Goal: Task Accomplishment & Management: Complete application form

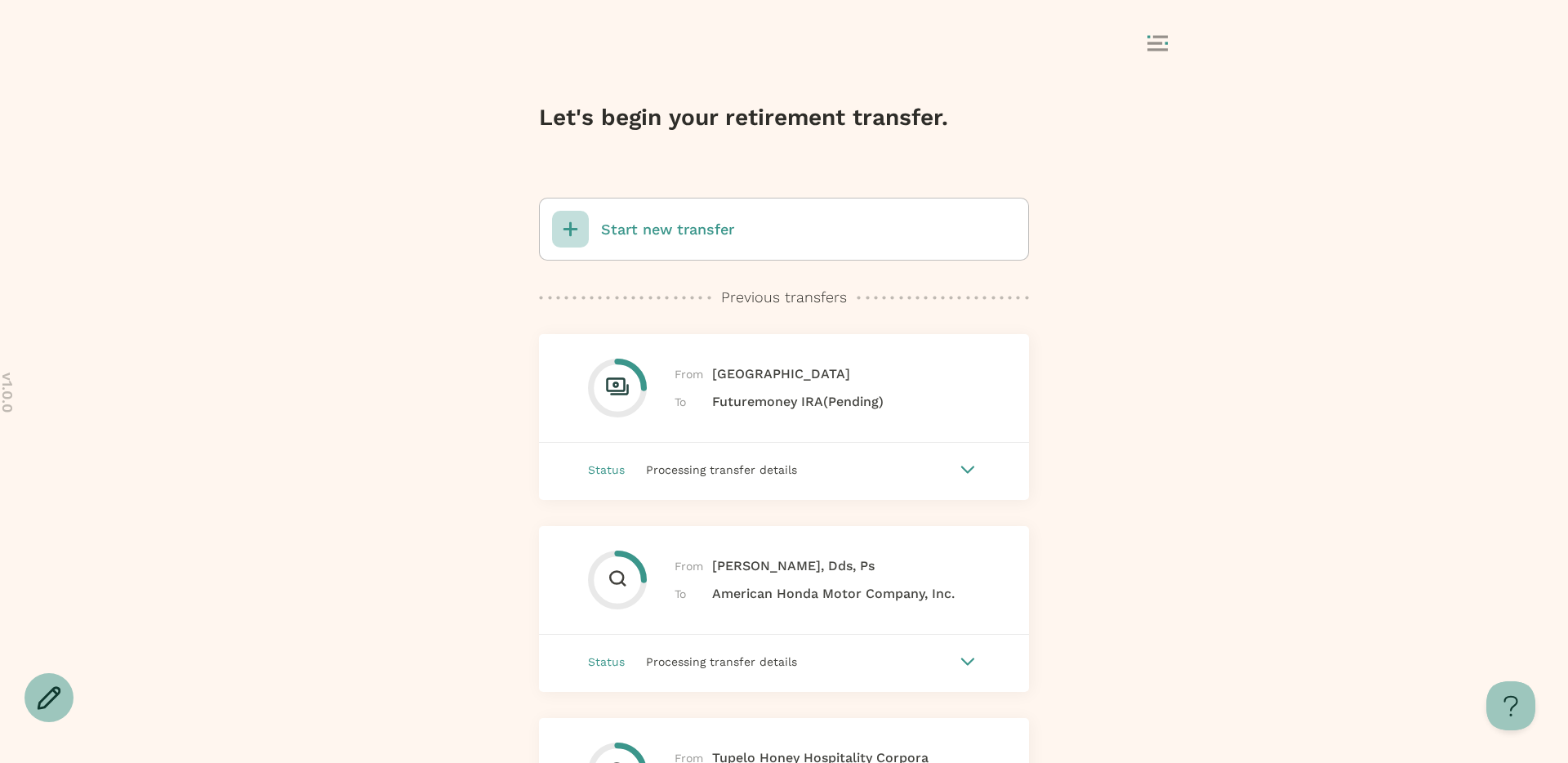
click at [683, 226] on p "Start new transfer" at bounding box center [668, 230] width 133 height 21
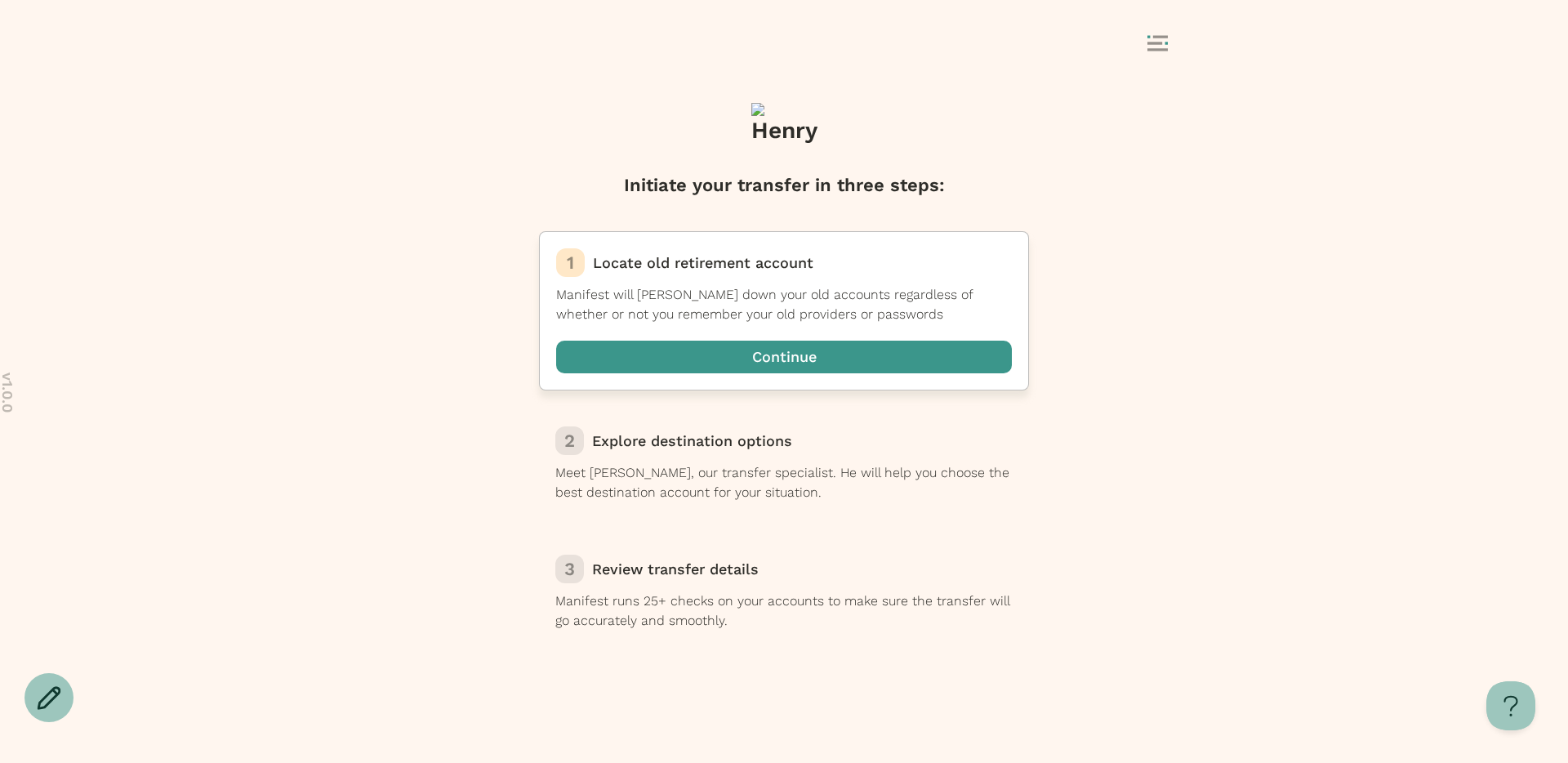
click at [709, 349] on span "button" at bounding box center [784, 357] width 455 height 33
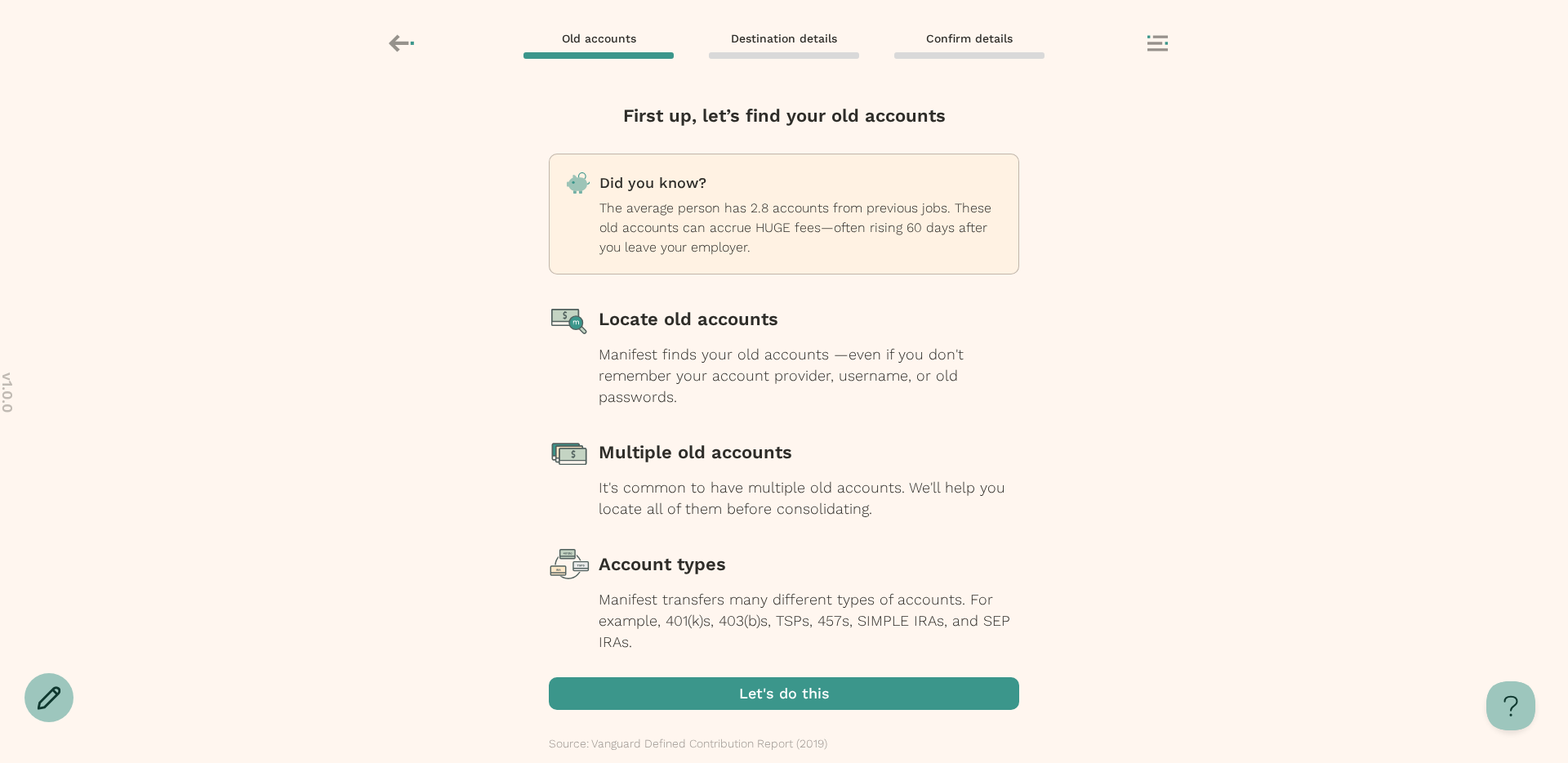
click at [723, 681] on span "button" at bounding box center [784, 693] width 470 height 33
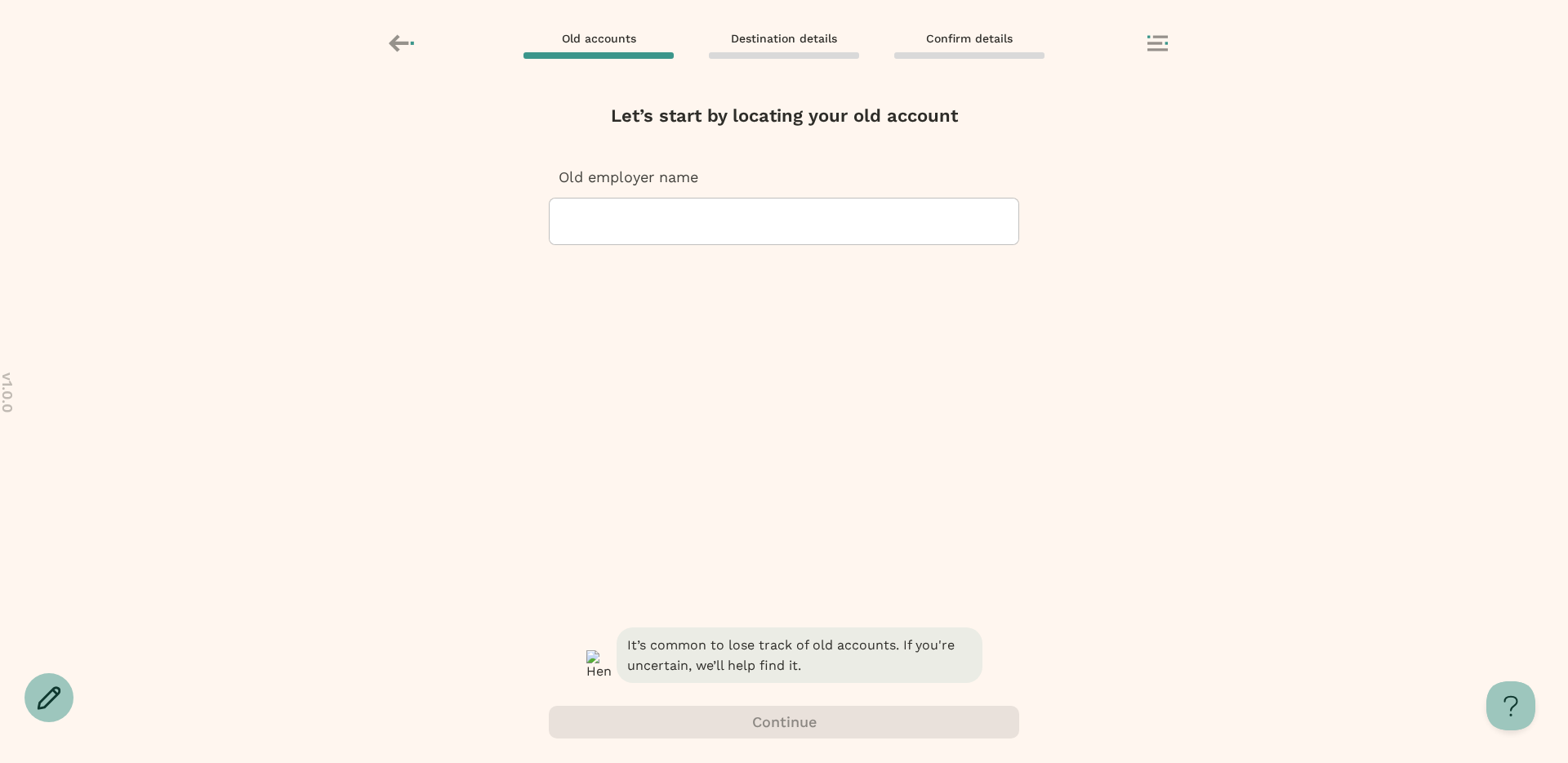
click at [707, 231] on div at bounding box center [784, 221] width 443 height 46
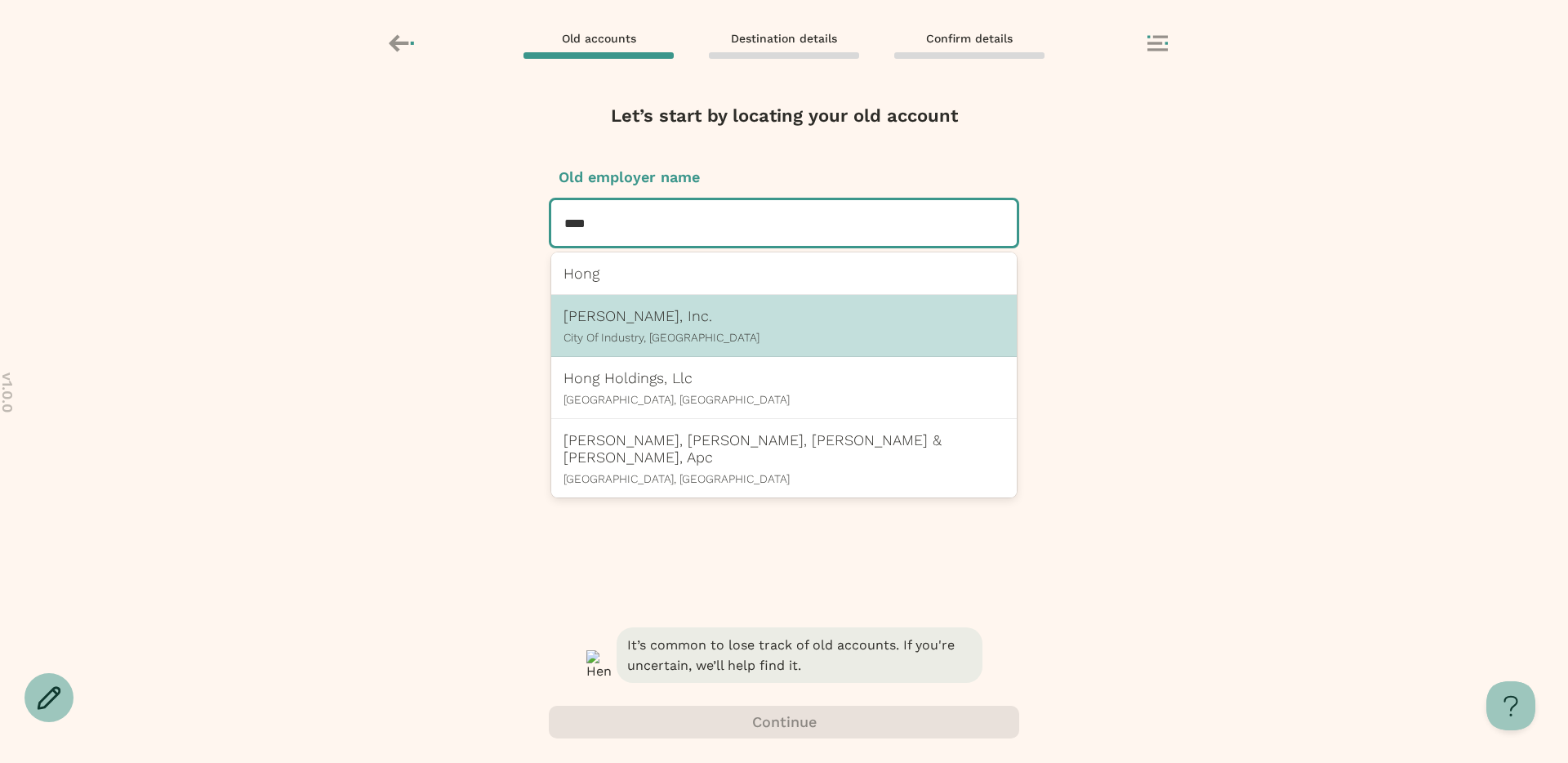
click at [633, 354] on div "[PERSON_NAME], Inc. [GEOGRAPHIC_DATA], [GEOGRAPHIC_DATA]" at bounding box center [784, 326] width 466 height 62
type input "****"
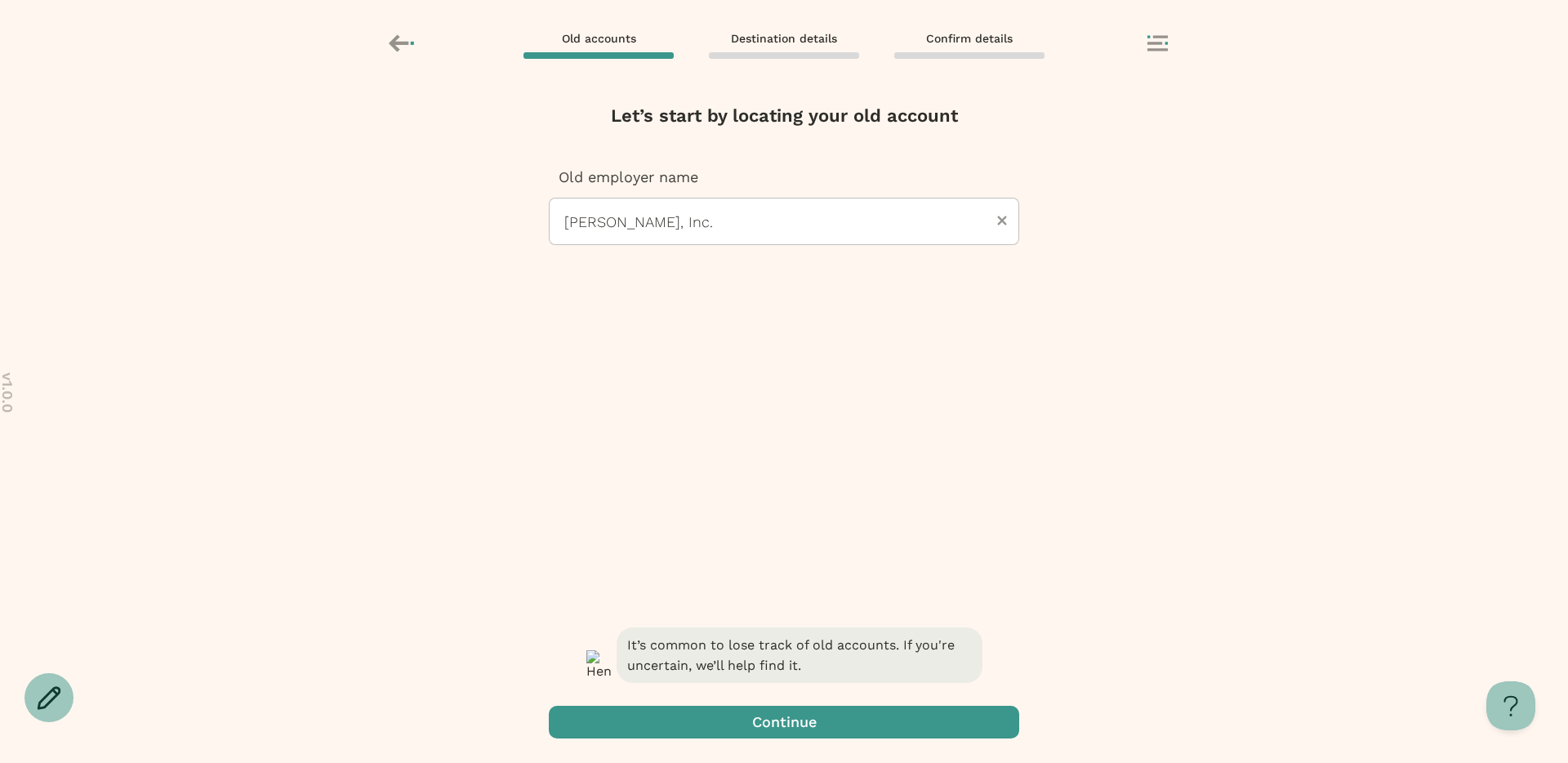
click at [728, 723] on span "button" at bounding box center [784, 722] width 470 height 33
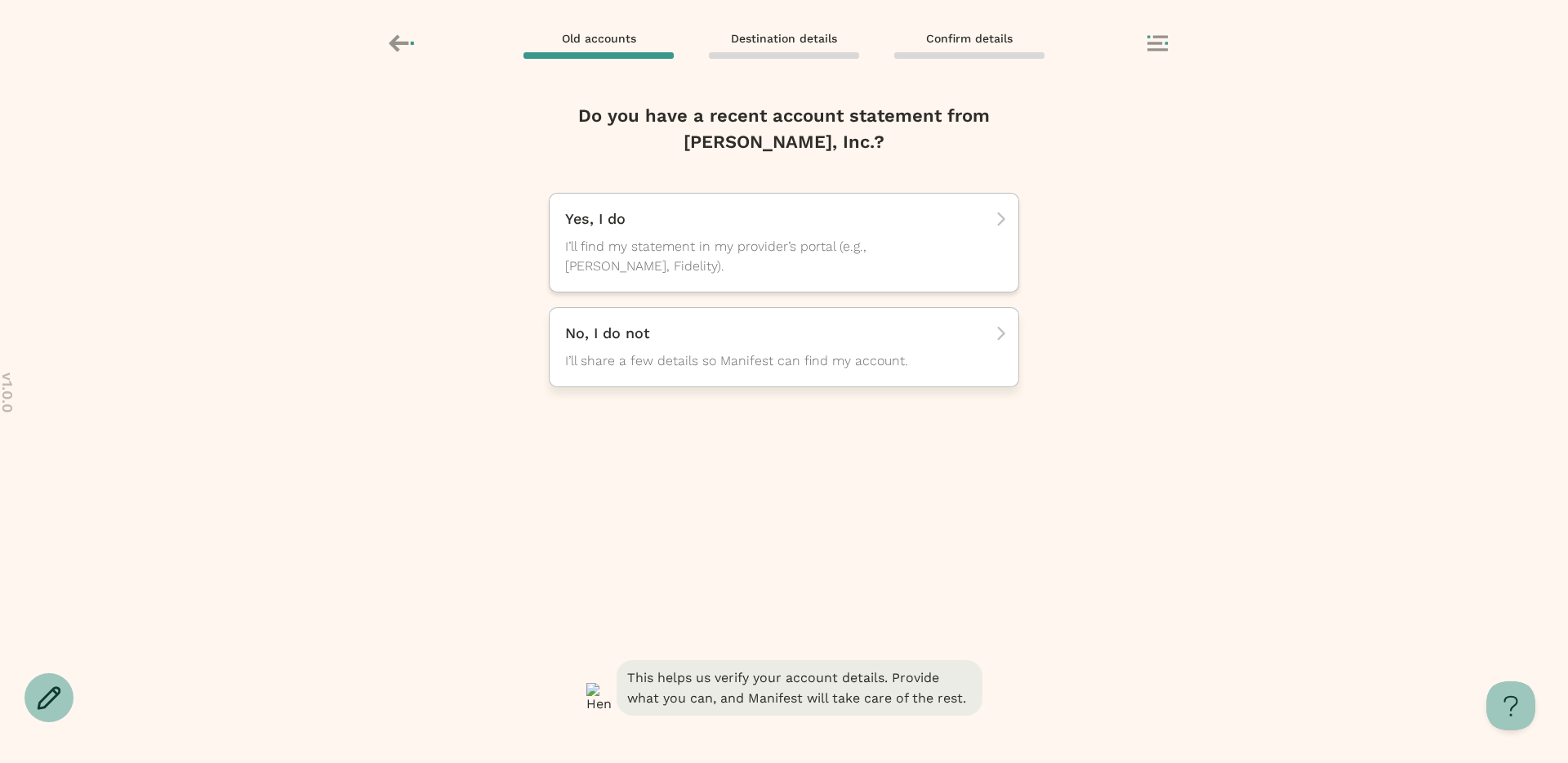
click at [712, 357] on span "I’ll share a few details so Manifest can find my account." at bounding box center [770, 361] width 409 height 19
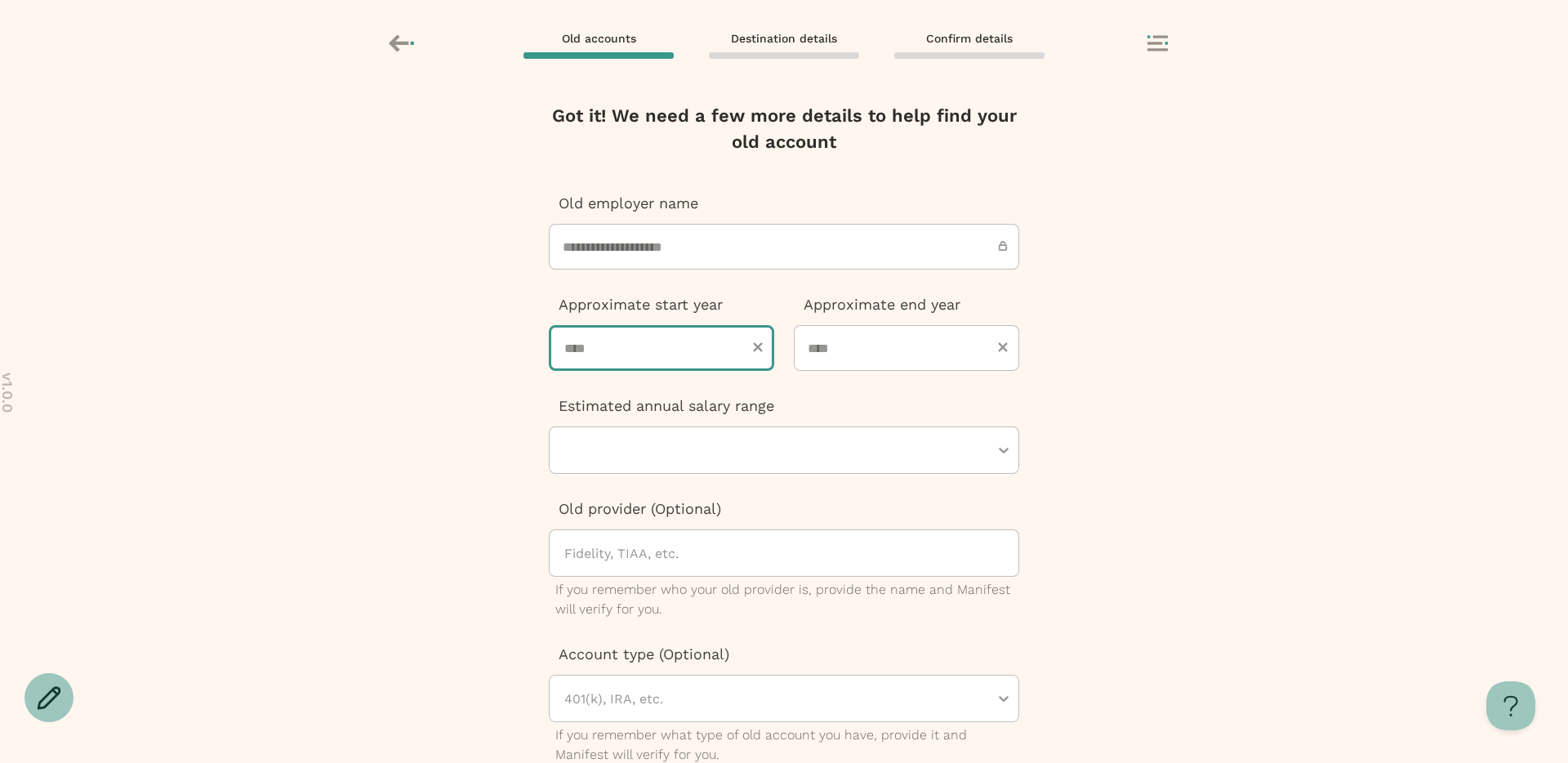
click at [636, 327] on input "number" at bounding box center [662, 348] width 226 height 46
type input "****"
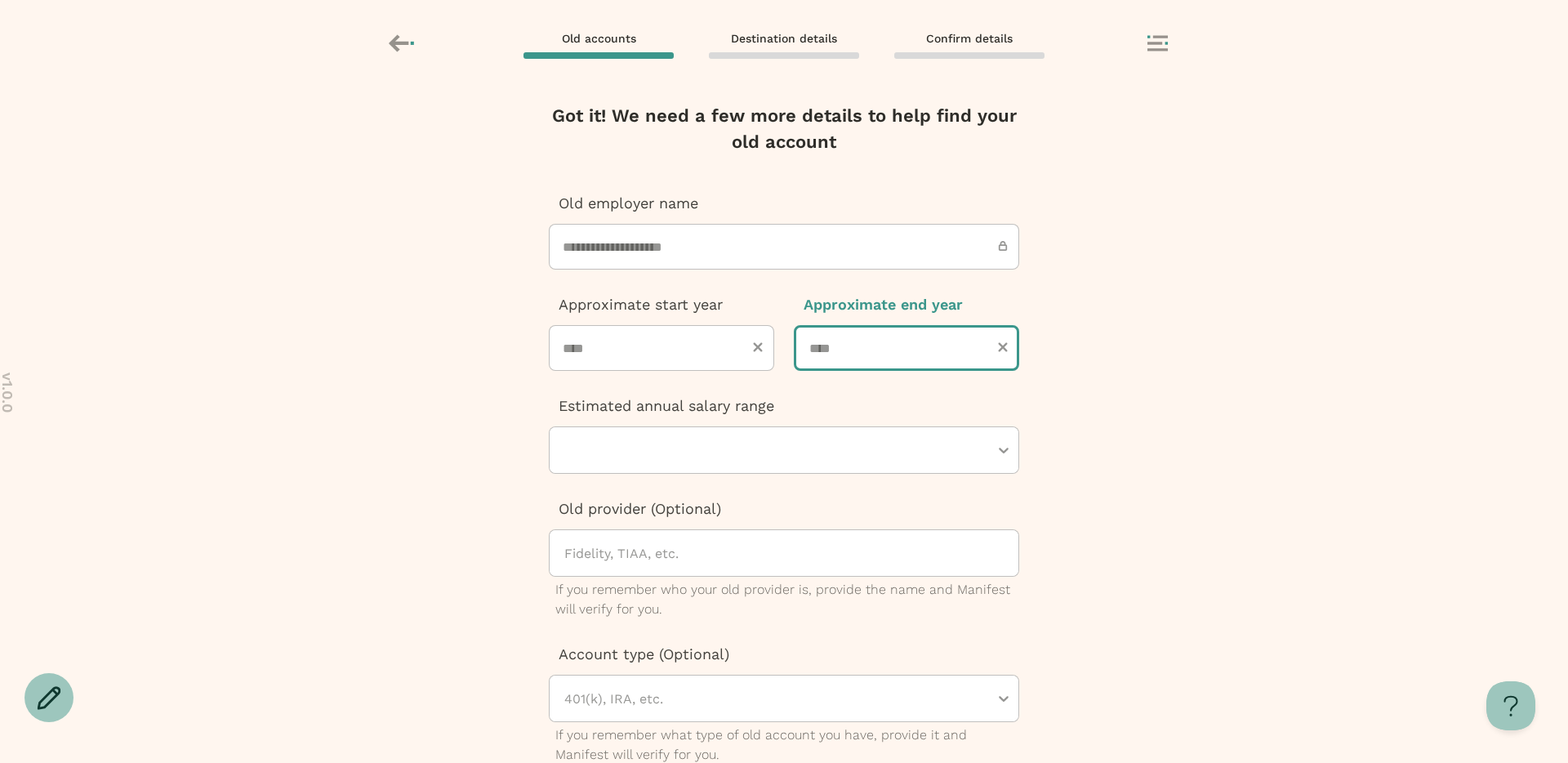
type input "****"
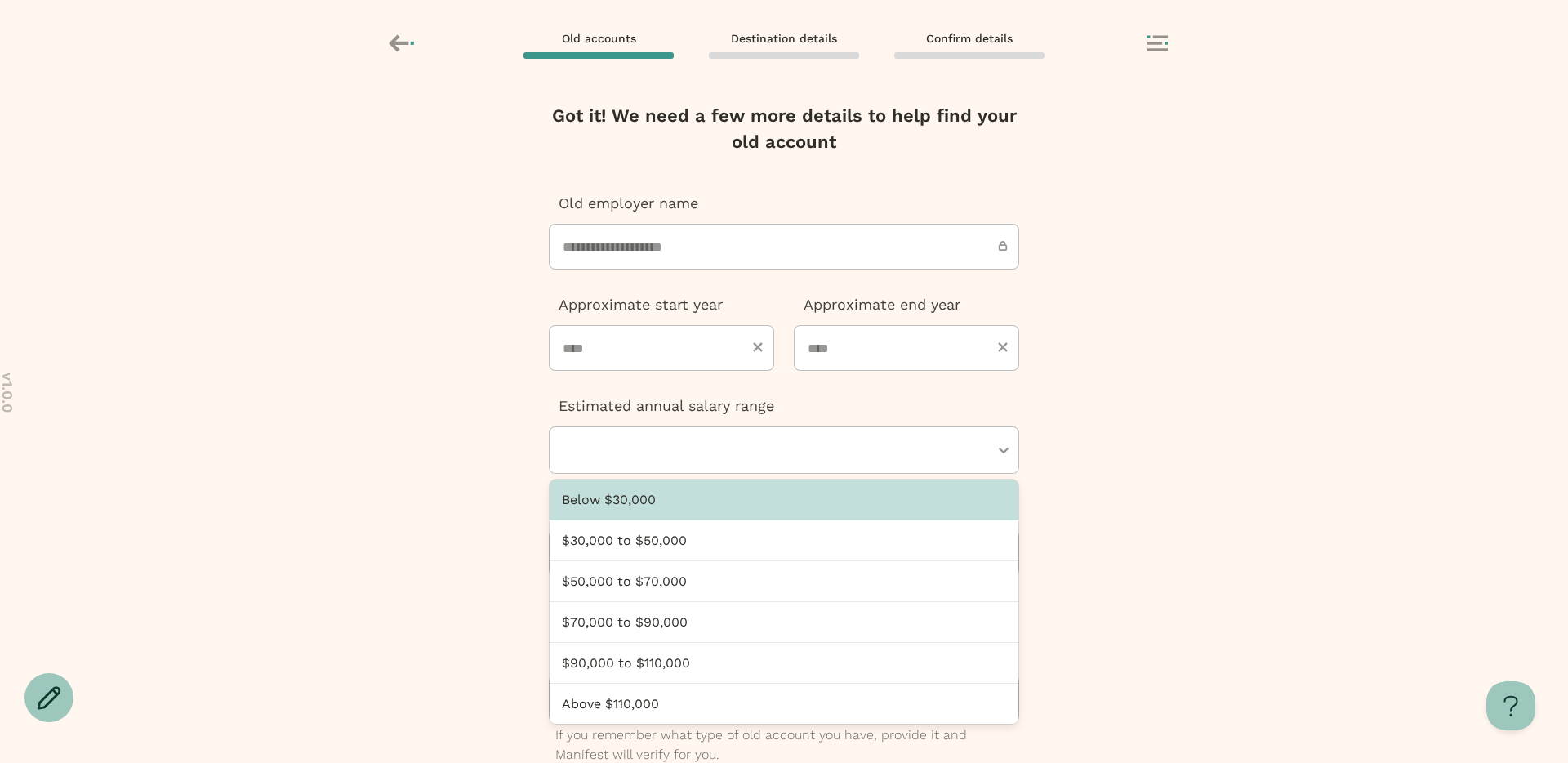
click at [636, 447] on div at bounding box center [776, 450] width 426 height 46
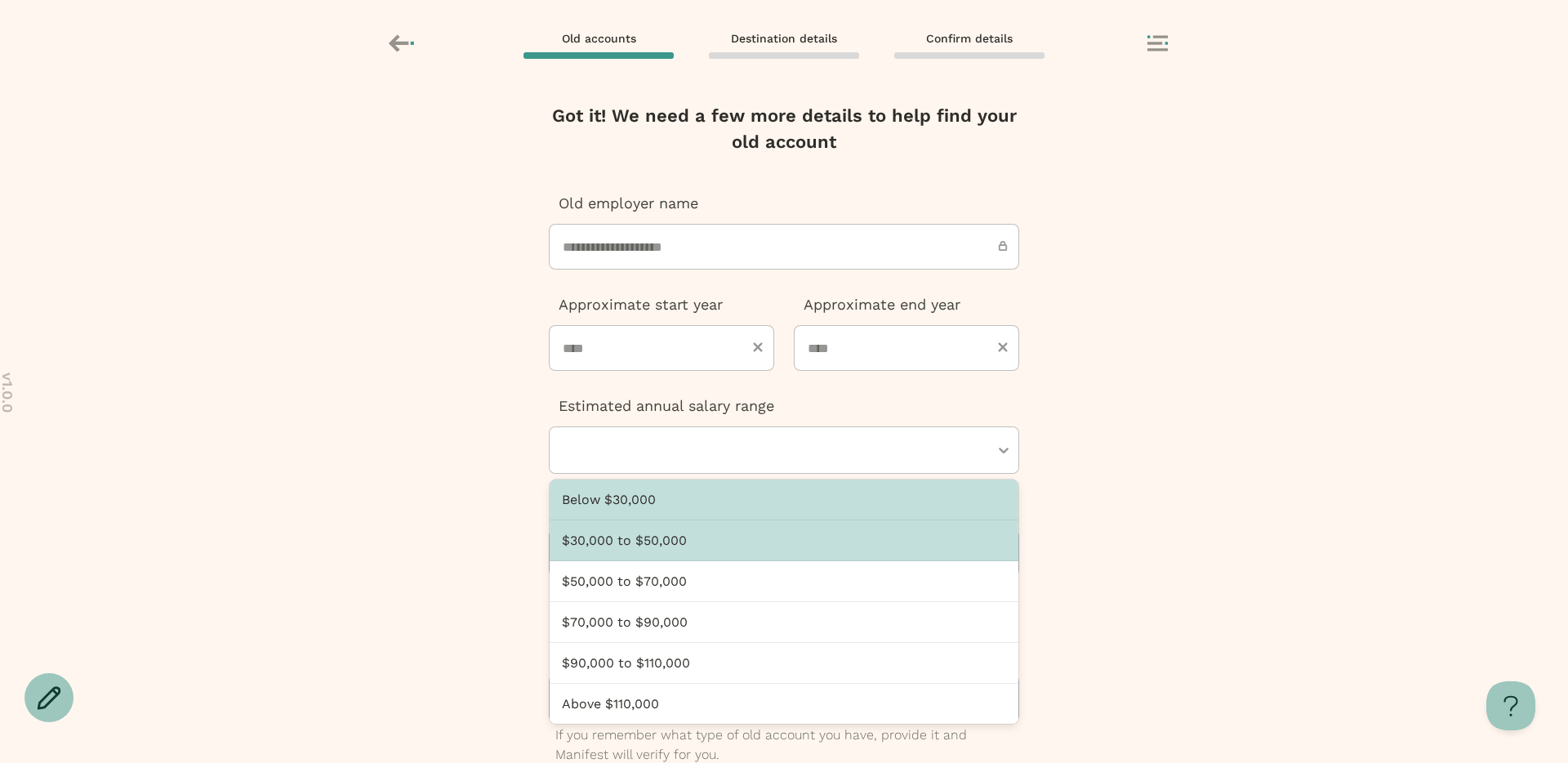
click at [636, 558] on div "$30,000 to $50,000" at bounding box center [784, 541] width 469 height 41
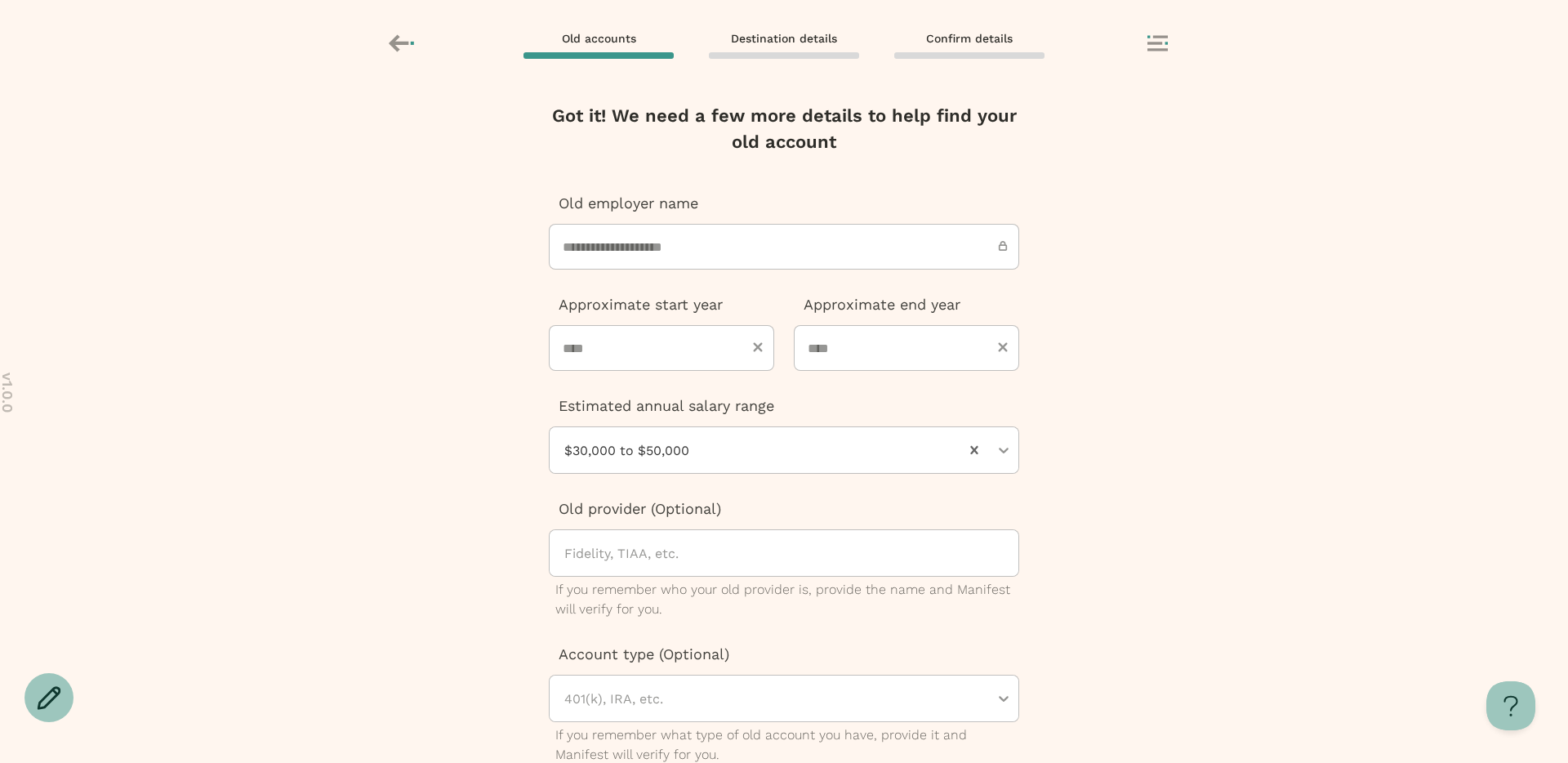
scroll to position [84, 0]
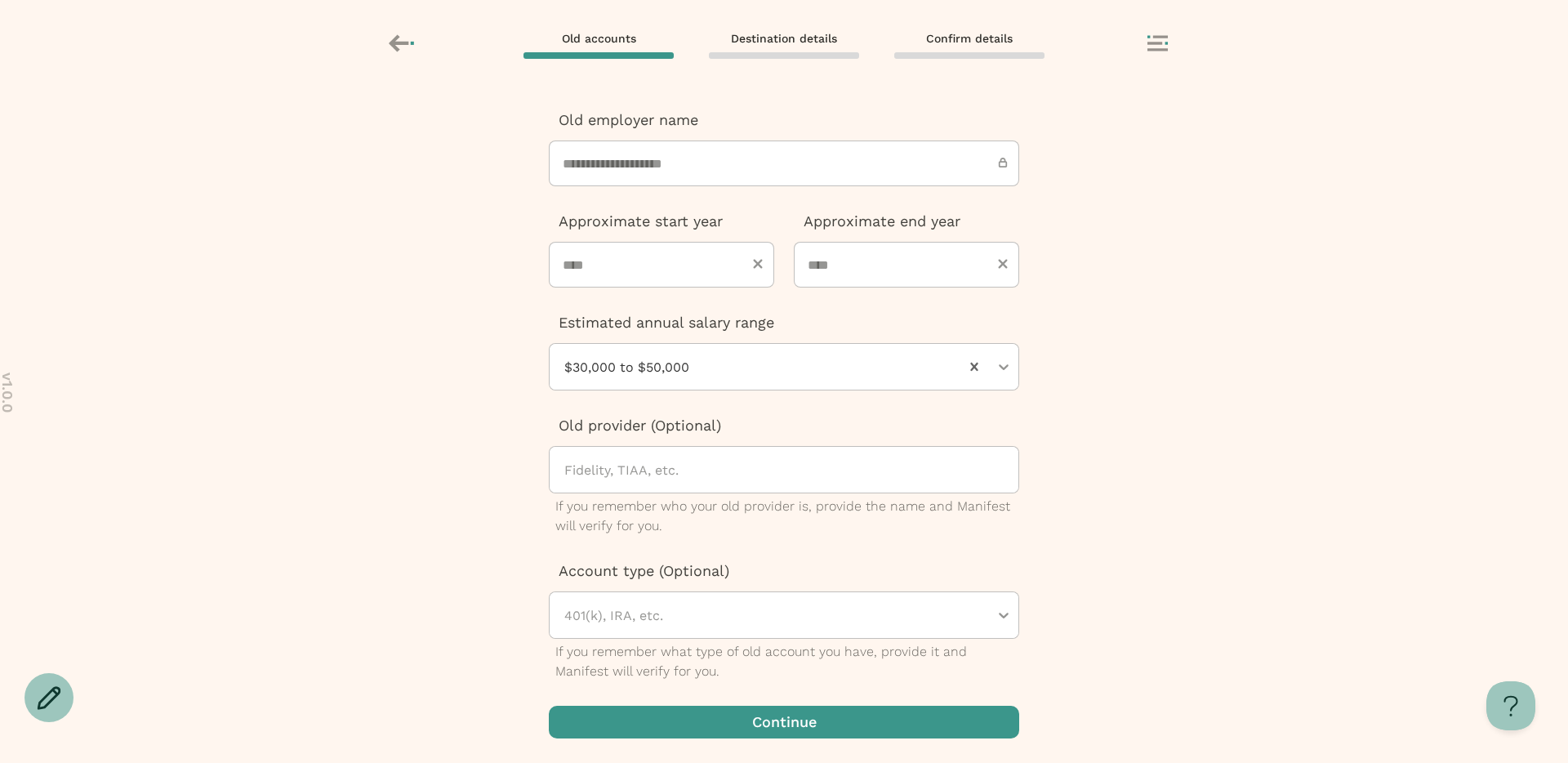
click at [699, 728] on span "button" at bounding box center [784, 722] width 470 height 33
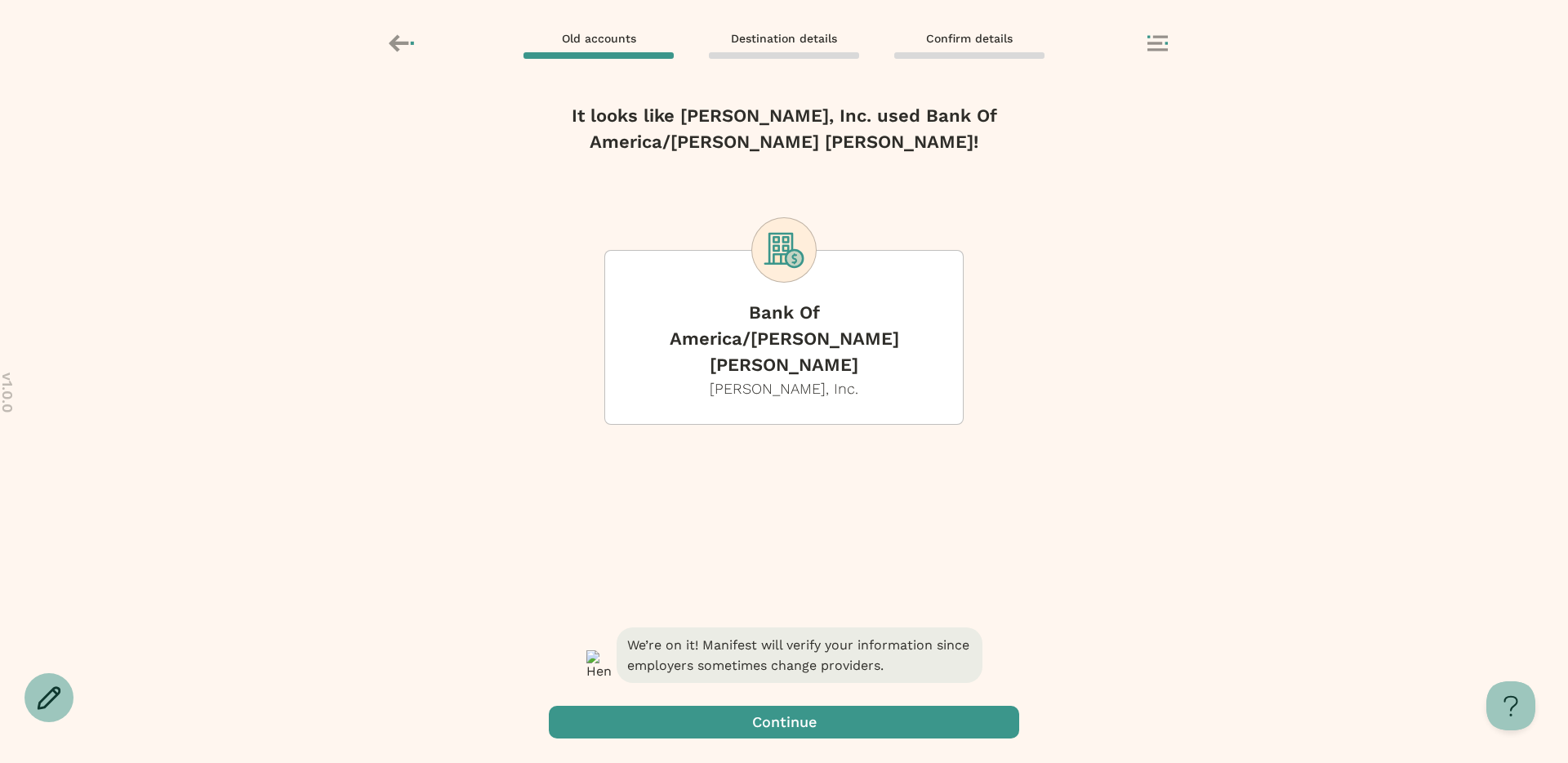
click at [771, 714] on span "button" at bounding box center [784, 722] width 470 height 33
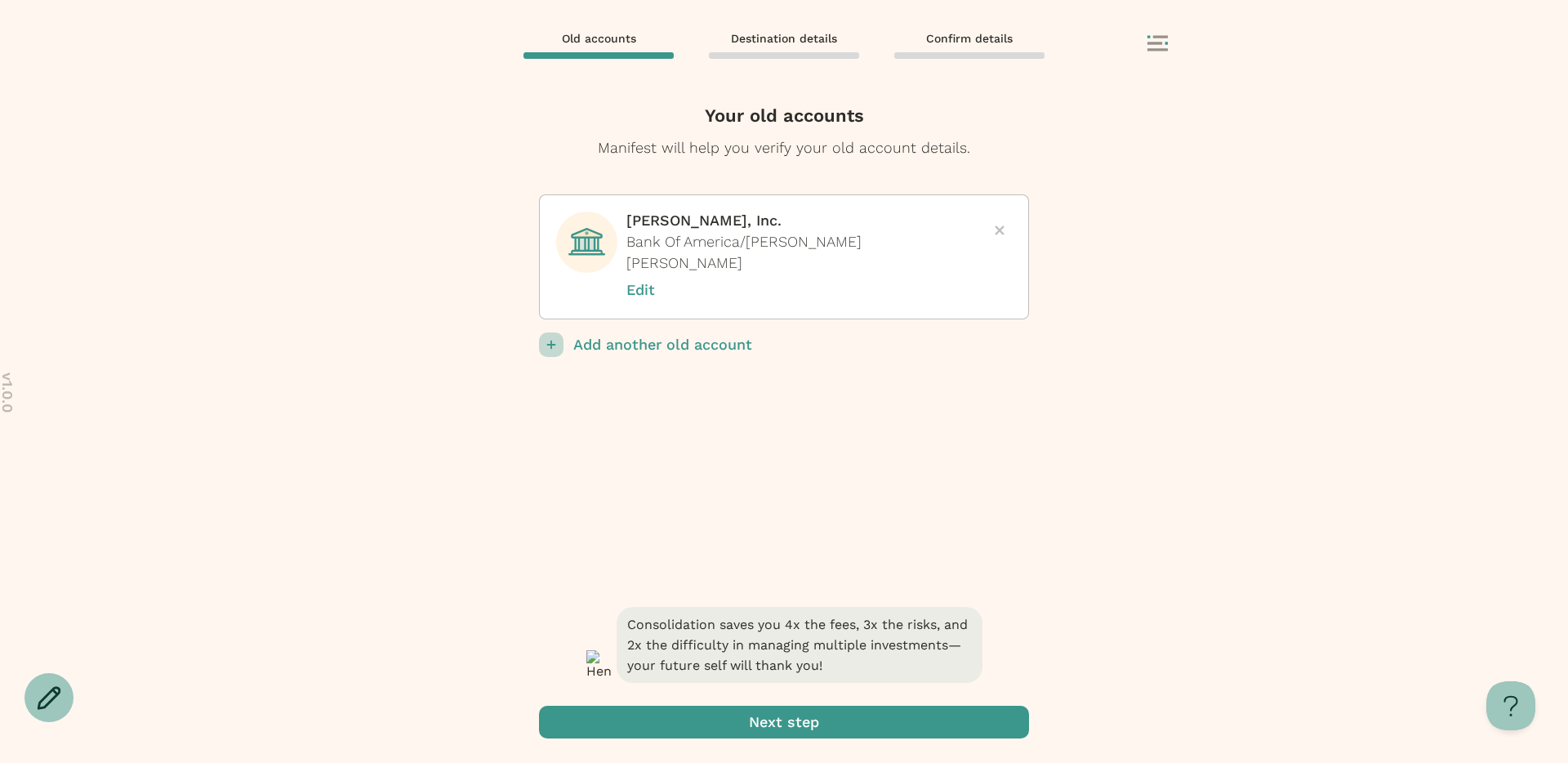
click at [815, 727] on span "submit" at bounding box center [784, 722] width 490 height 33
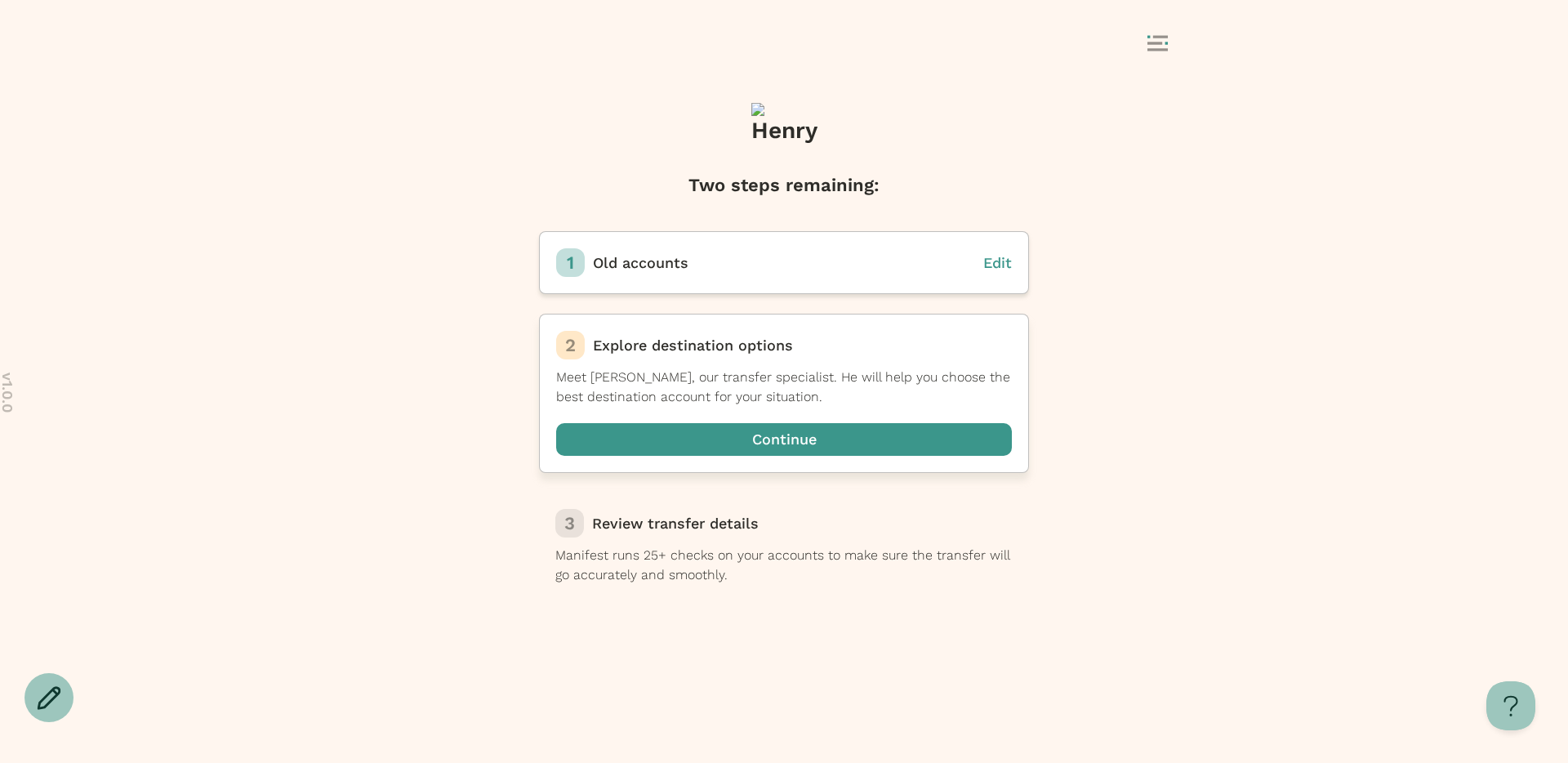
click at [744, 452] on span "button" at bounding box center [784, 439] width 455 height 33
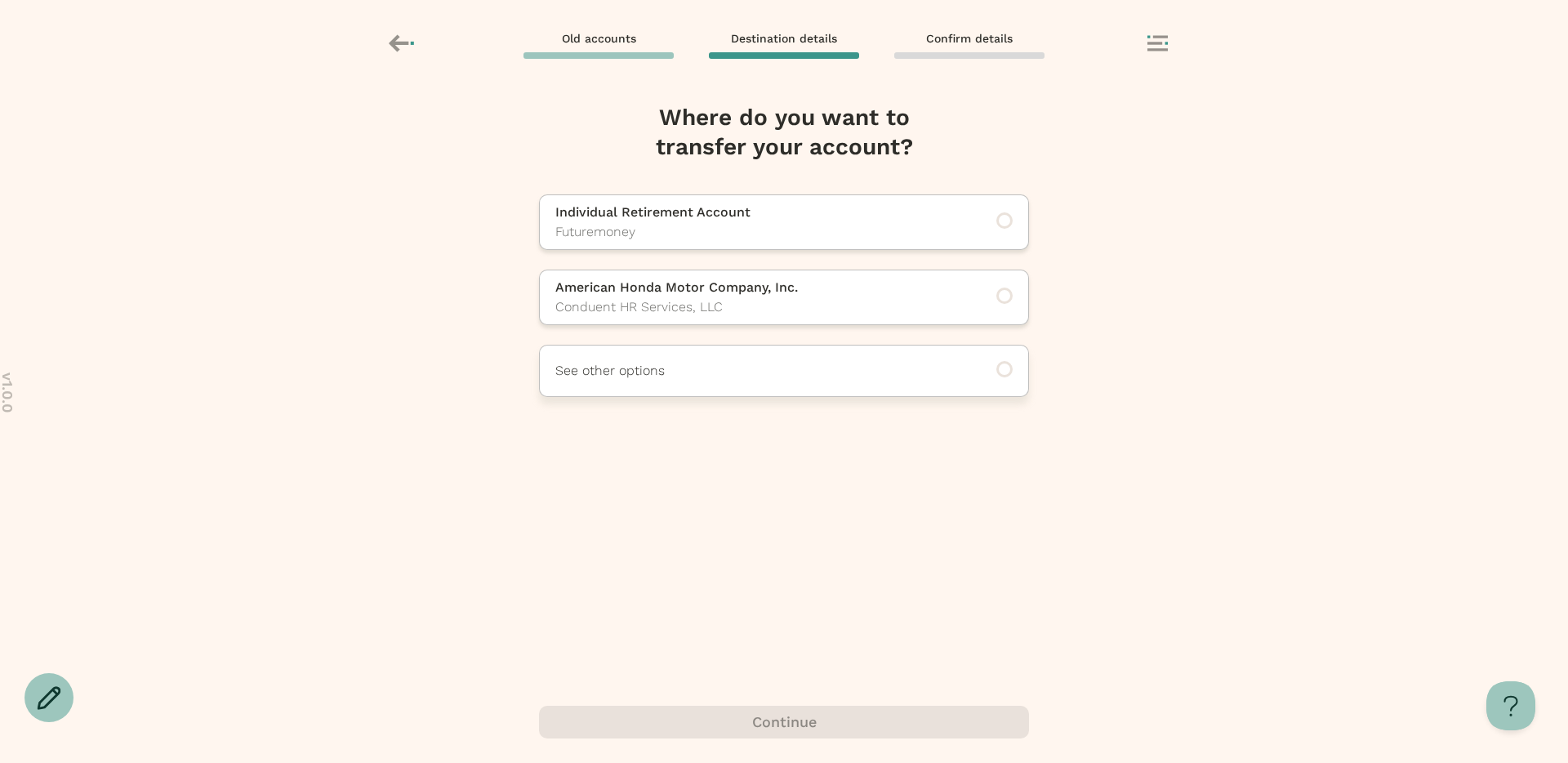
click at [694, 387] on div "See other options" at bounding box center [784, 370] width 490 height 52
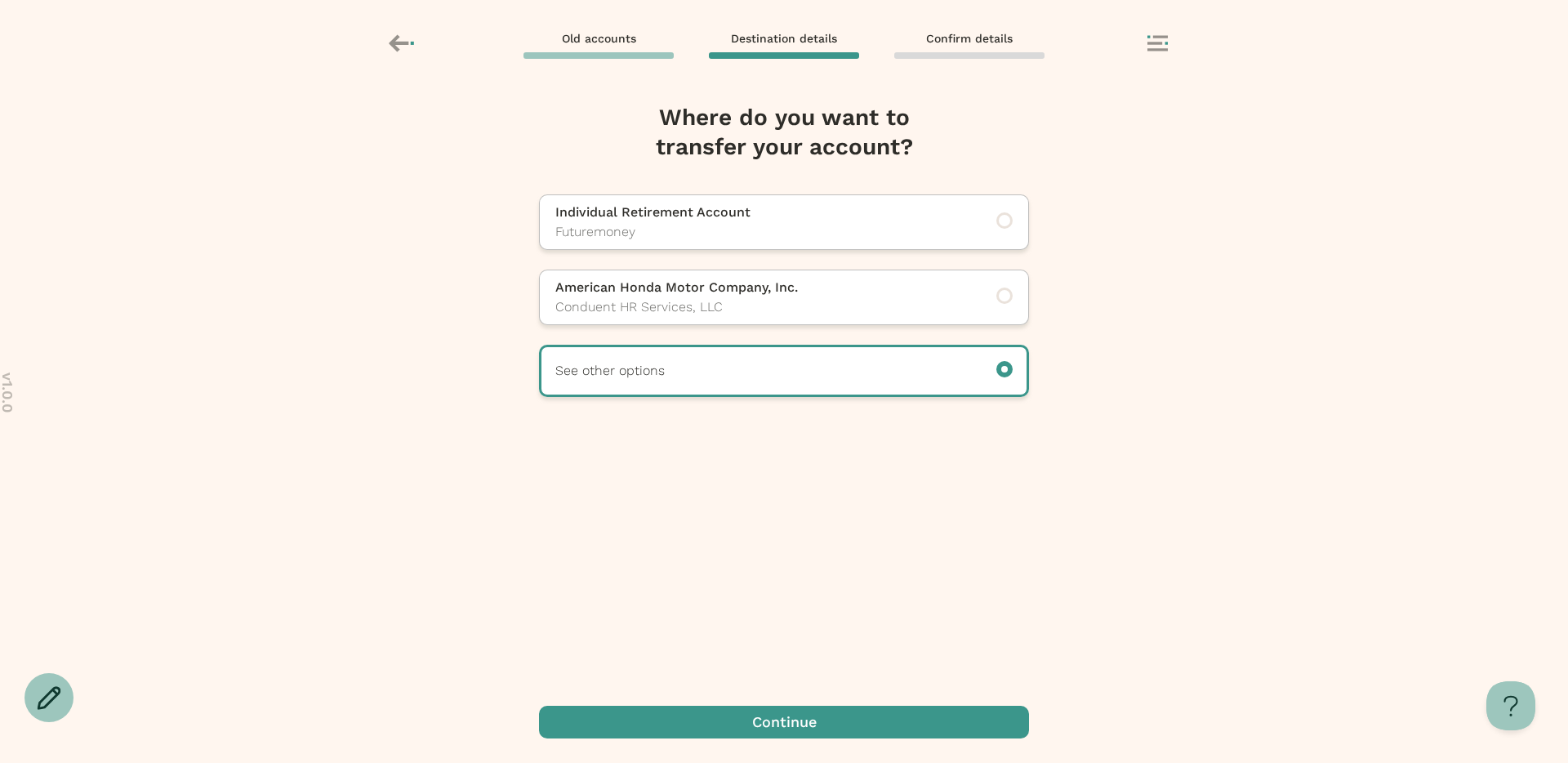
click at [750, 715] on span "button" at bounding box center [784, 722] width 490 height 33
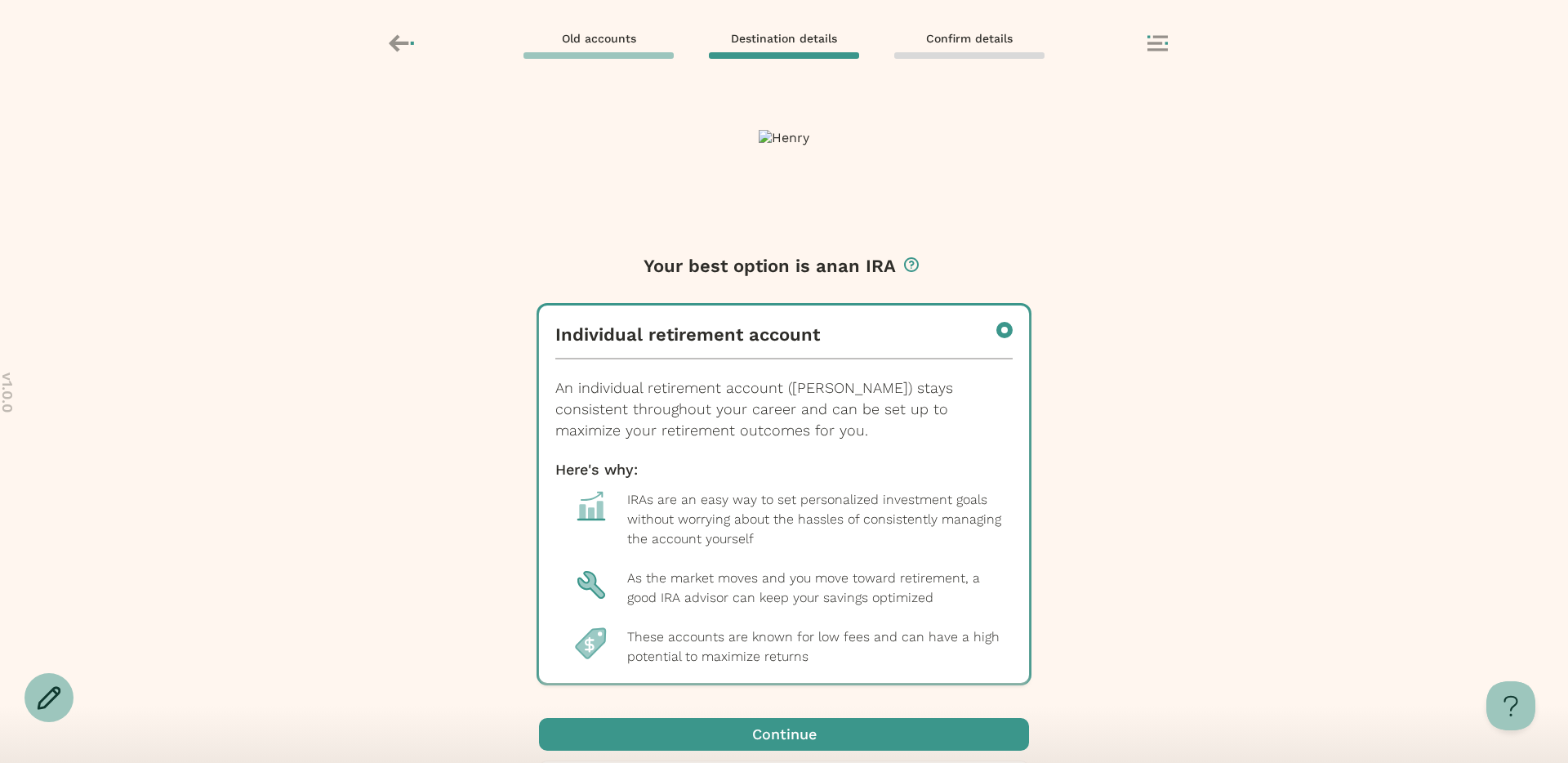
scroll to position [380, 0]
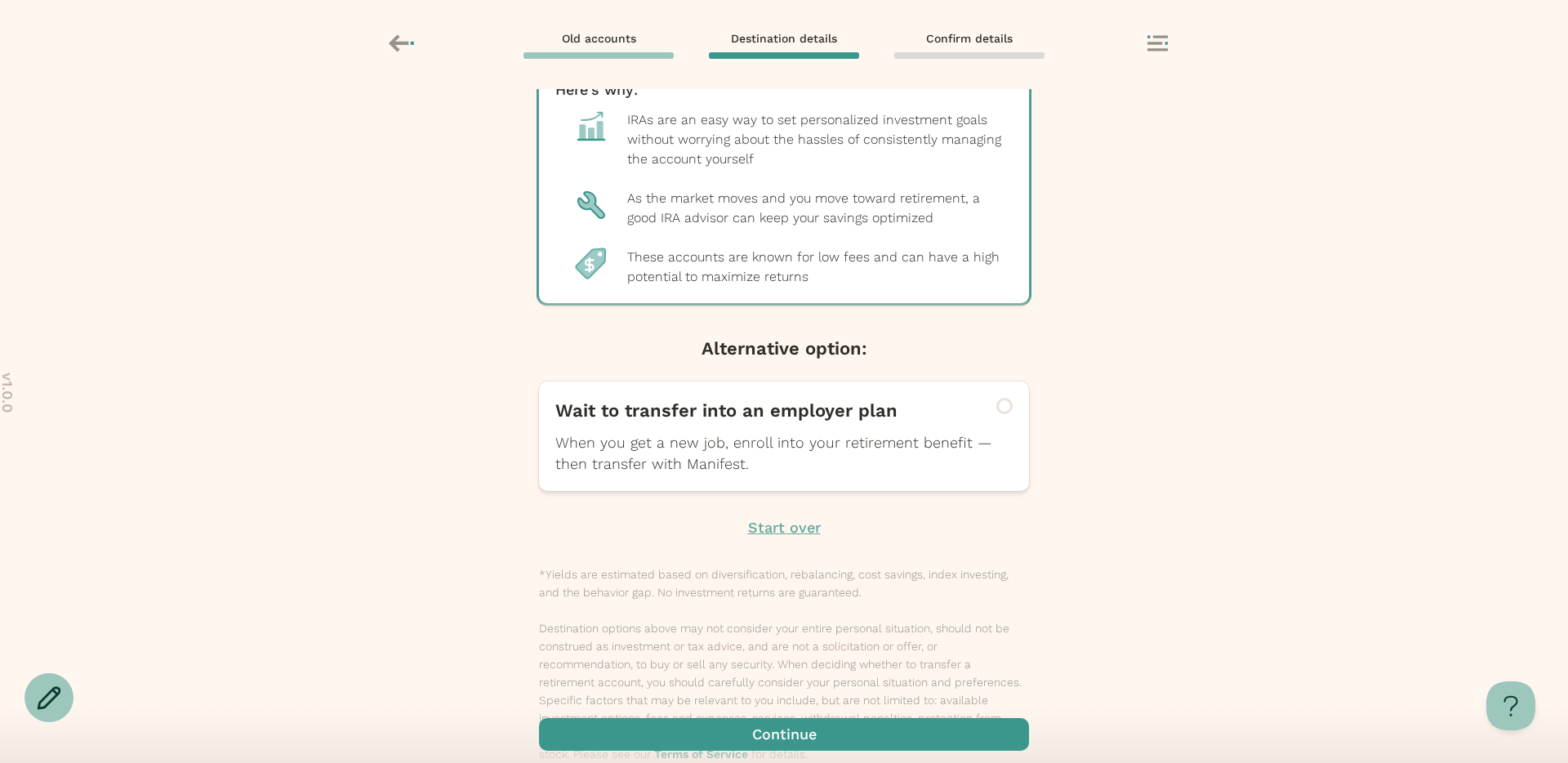
click at [771, 531] on p "Start over" at bounding box center [784, 528] width 73 height 21
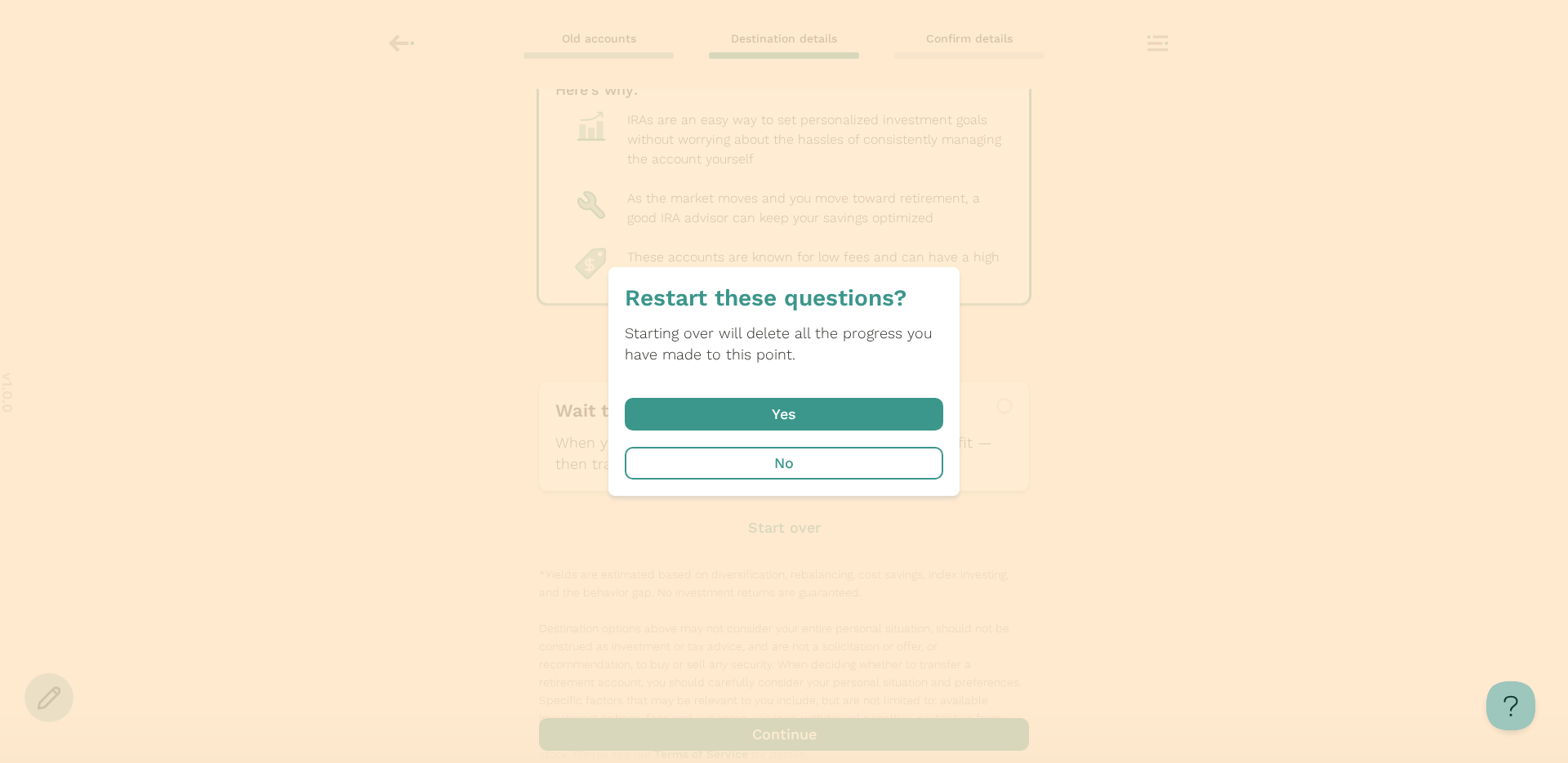
click at [779, 419] on span "button" at bounding box center [784, 414] width 319 height 33
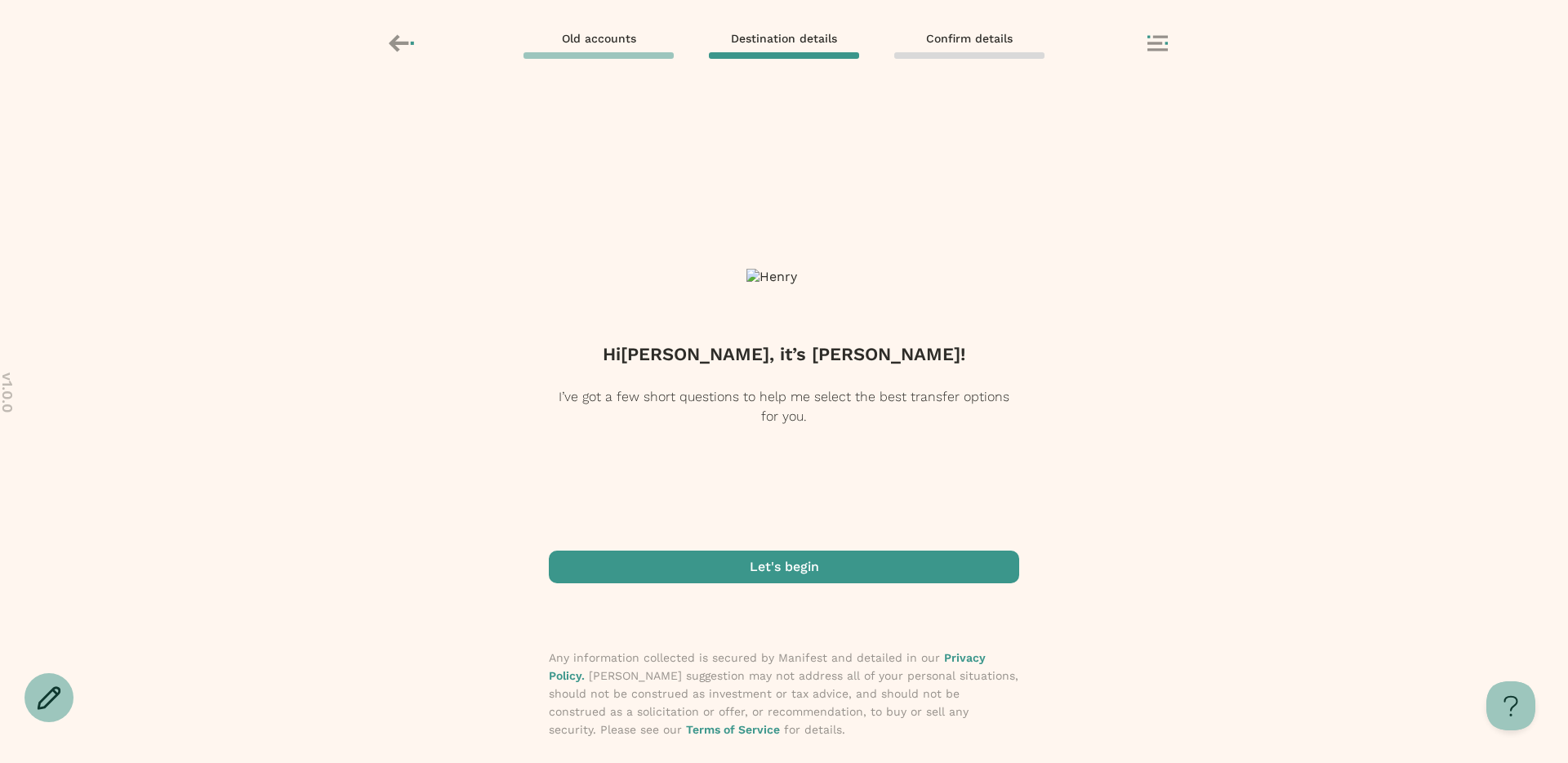
click at [785, 563] on span "button" at bounding box center [784, 567] width 470 height 33
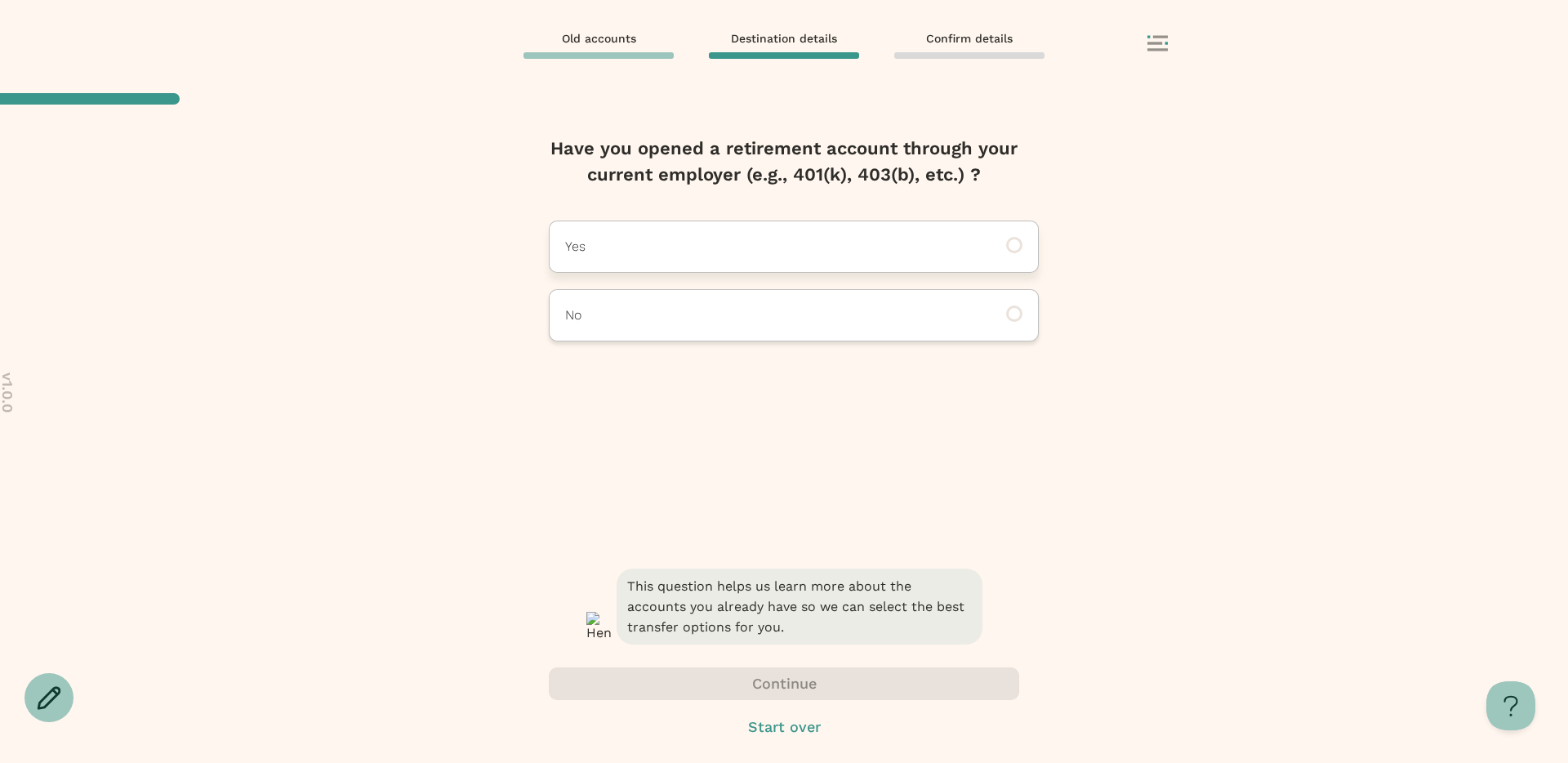
click at [706, 269] on div "Yes" at bounding box center [794, 246] width 490 height 52
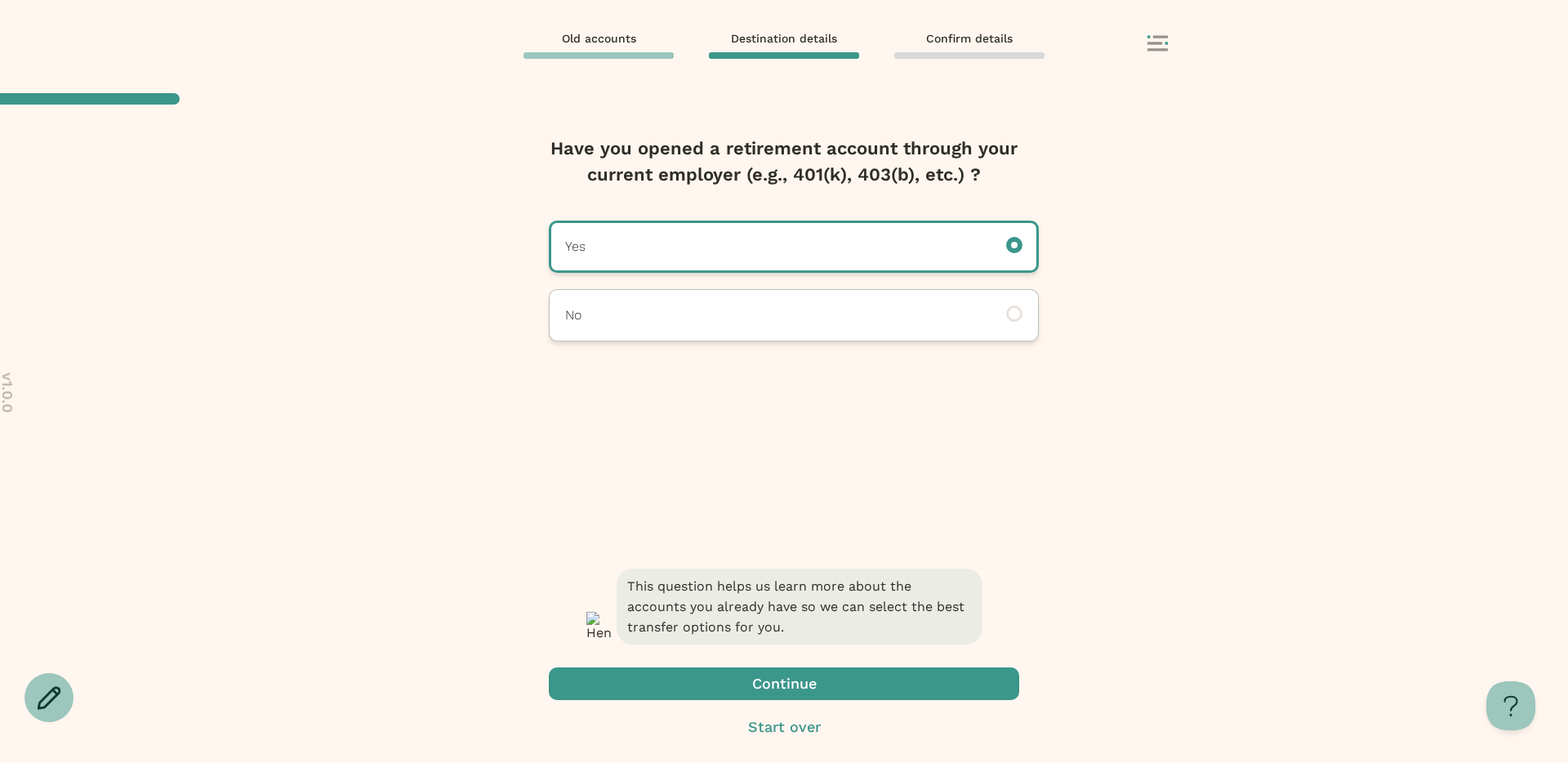
click at [726, 679] on span "button" at bounding box center [784, 684] width 470 height 33
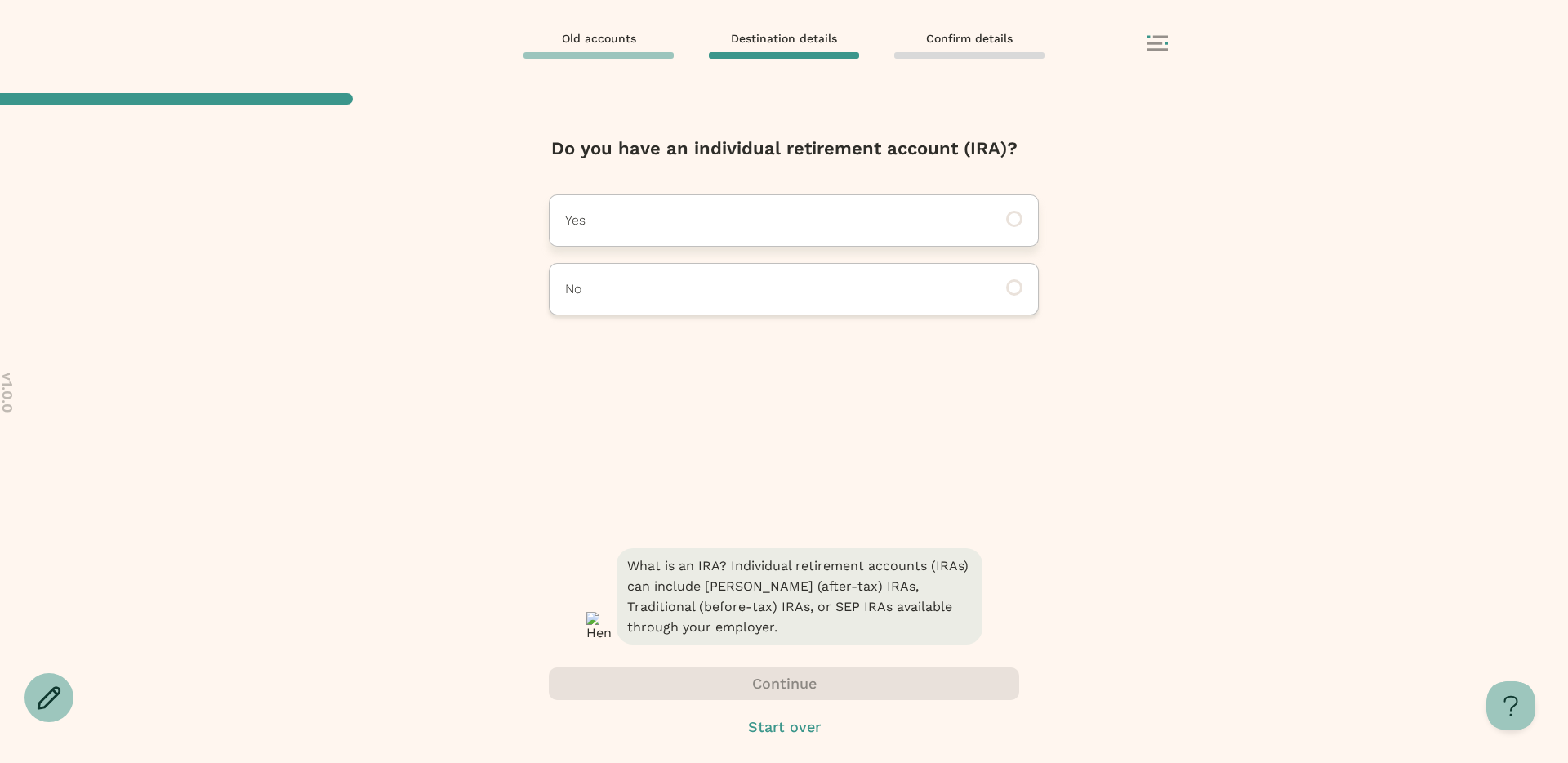
click at [722, 219] on p "Yes" at bounding box center [772, 220] width 412 height 19
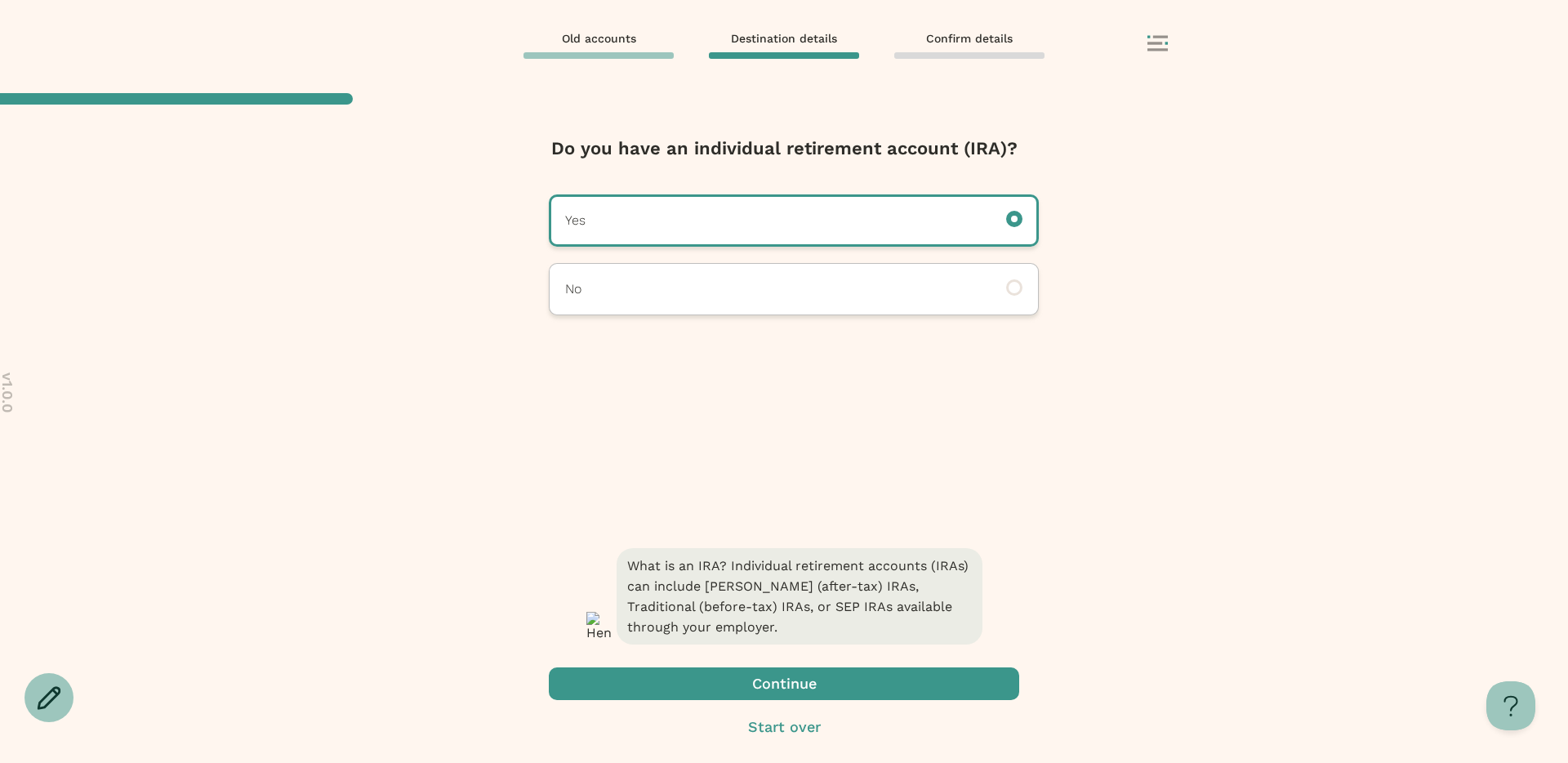
click at [734, 678] on span "button" at bounding box center [784, 684] width 470 height 33
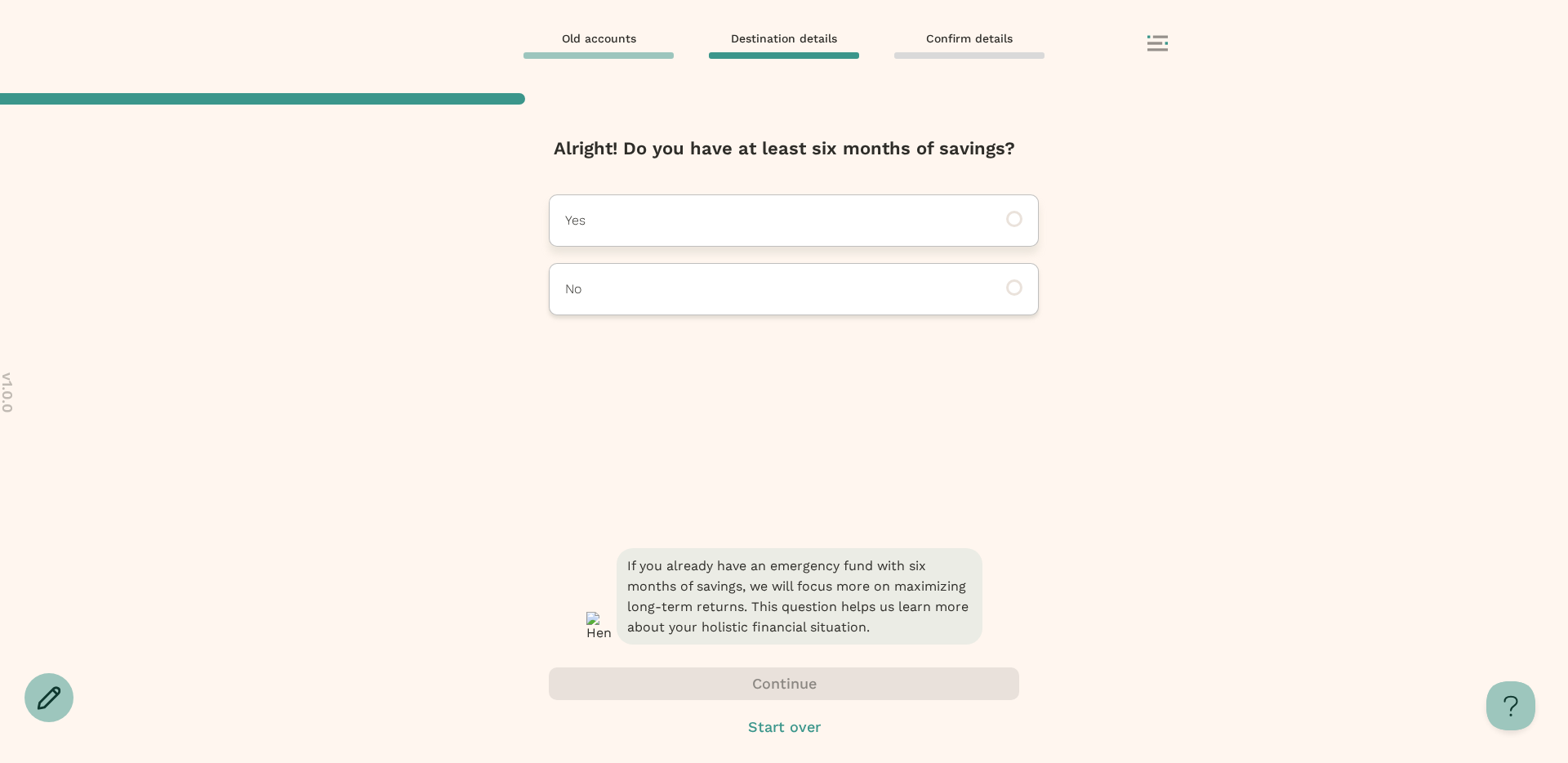
click at [741, 233] on div "Yes" at bounding box center [794, 220] width 490 height 52
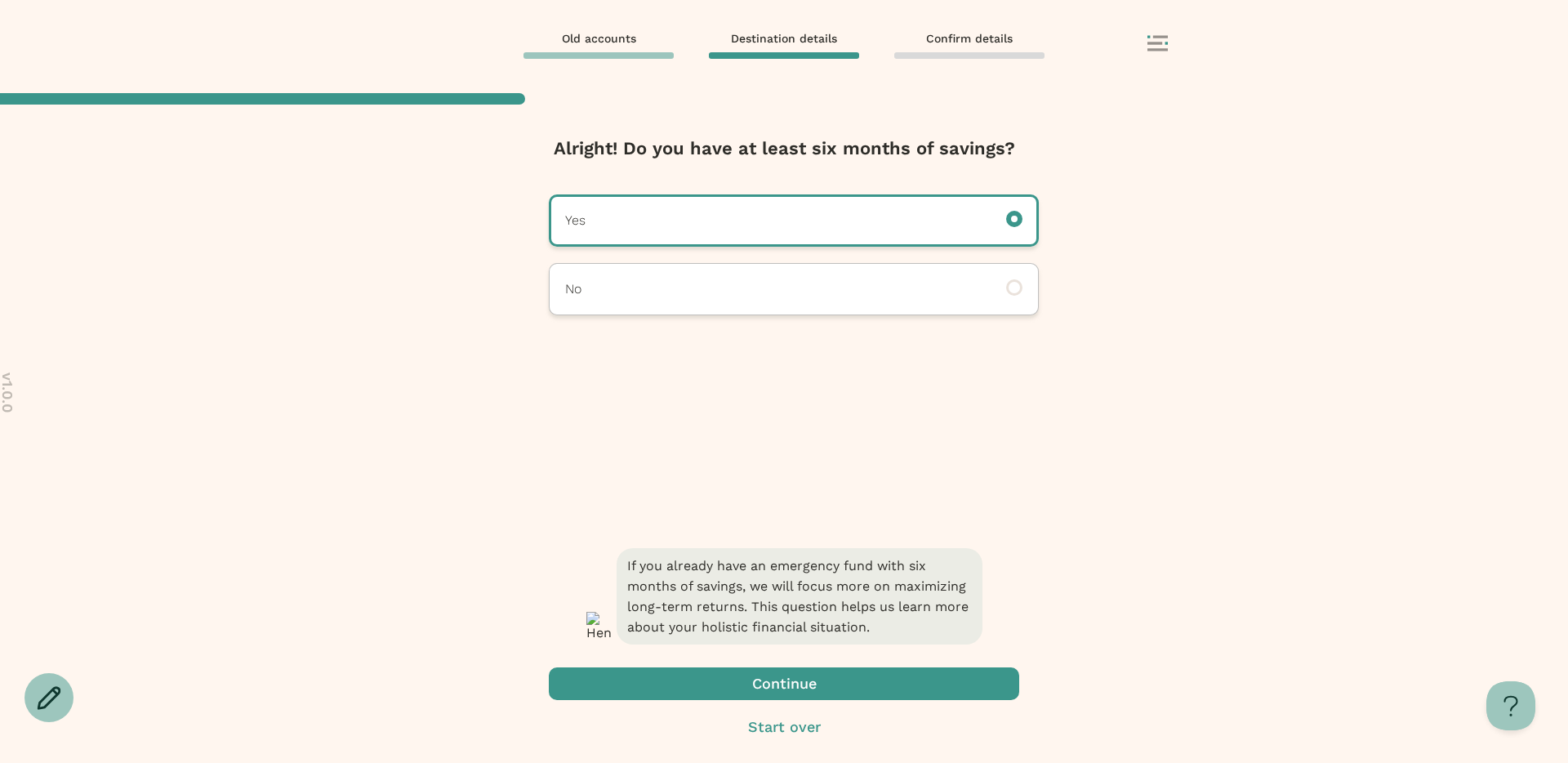
click at [729, 675] on span "button" at bounding box center [784, 684] width 470 height 33
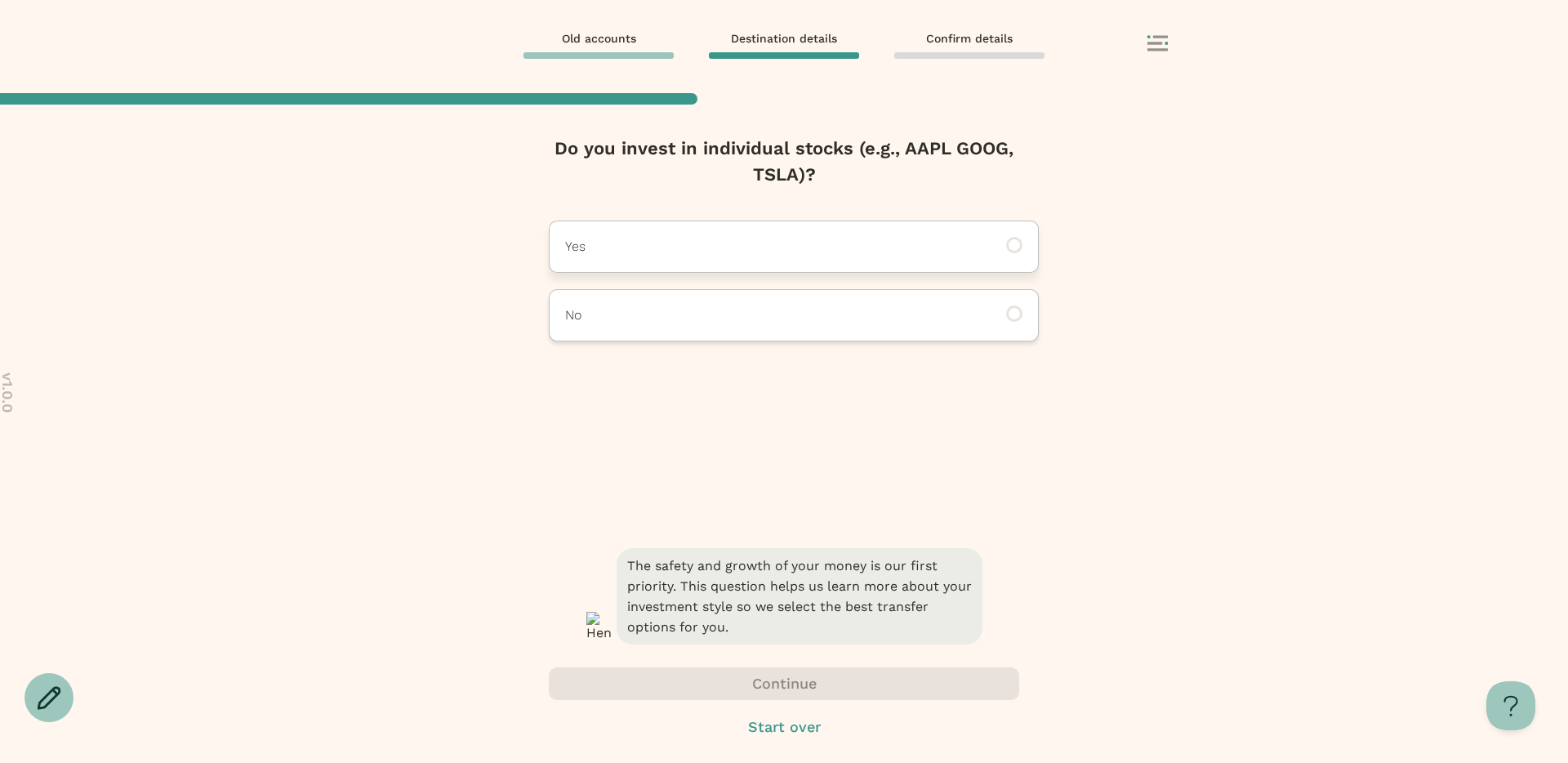
click at [731, 235] on div "Yes" at bounding box center [794, 246] width 490 height 52
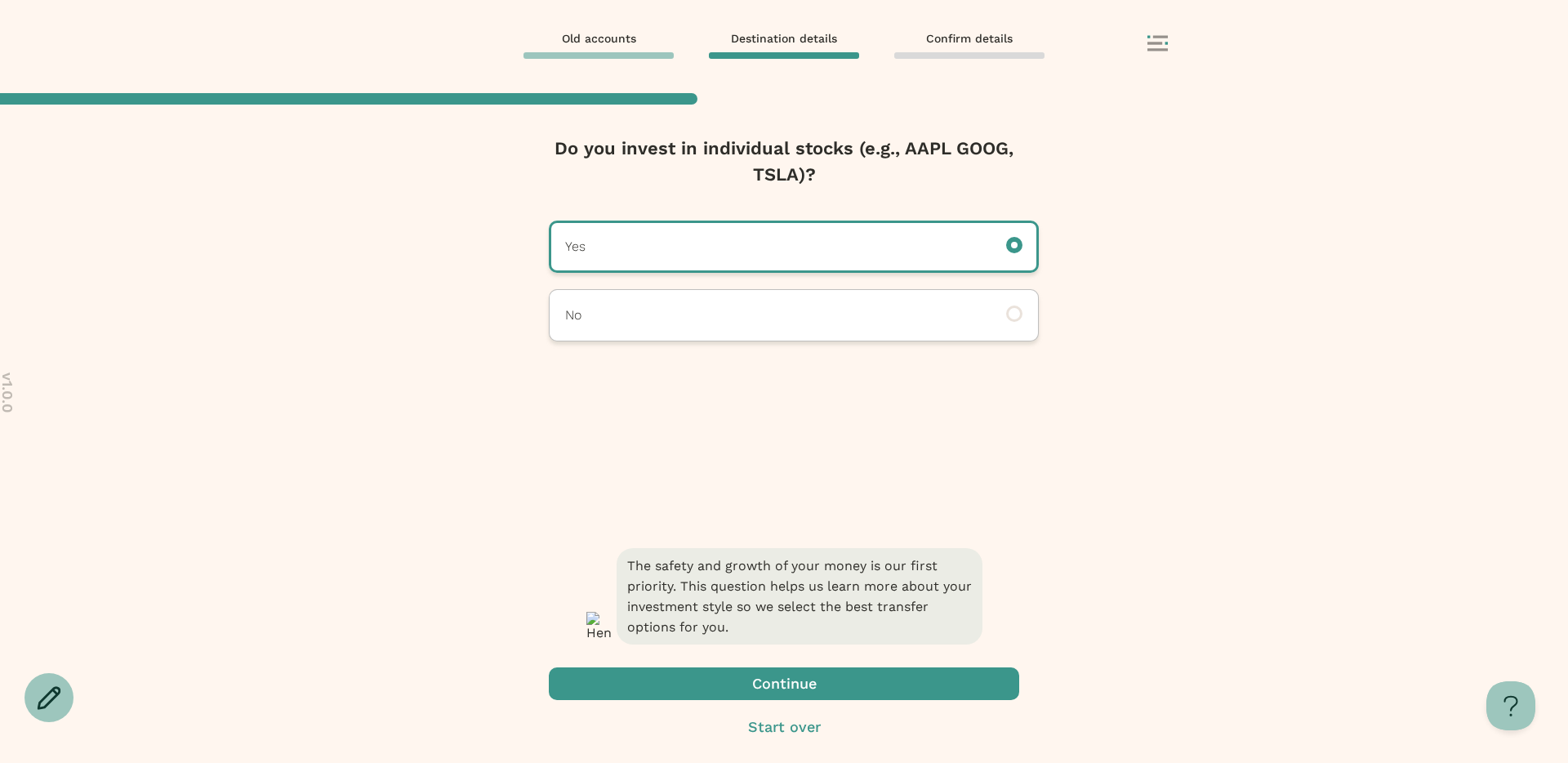
click at [703, 677] on span "button" at bounding box center [784, 684] width 470 height 33
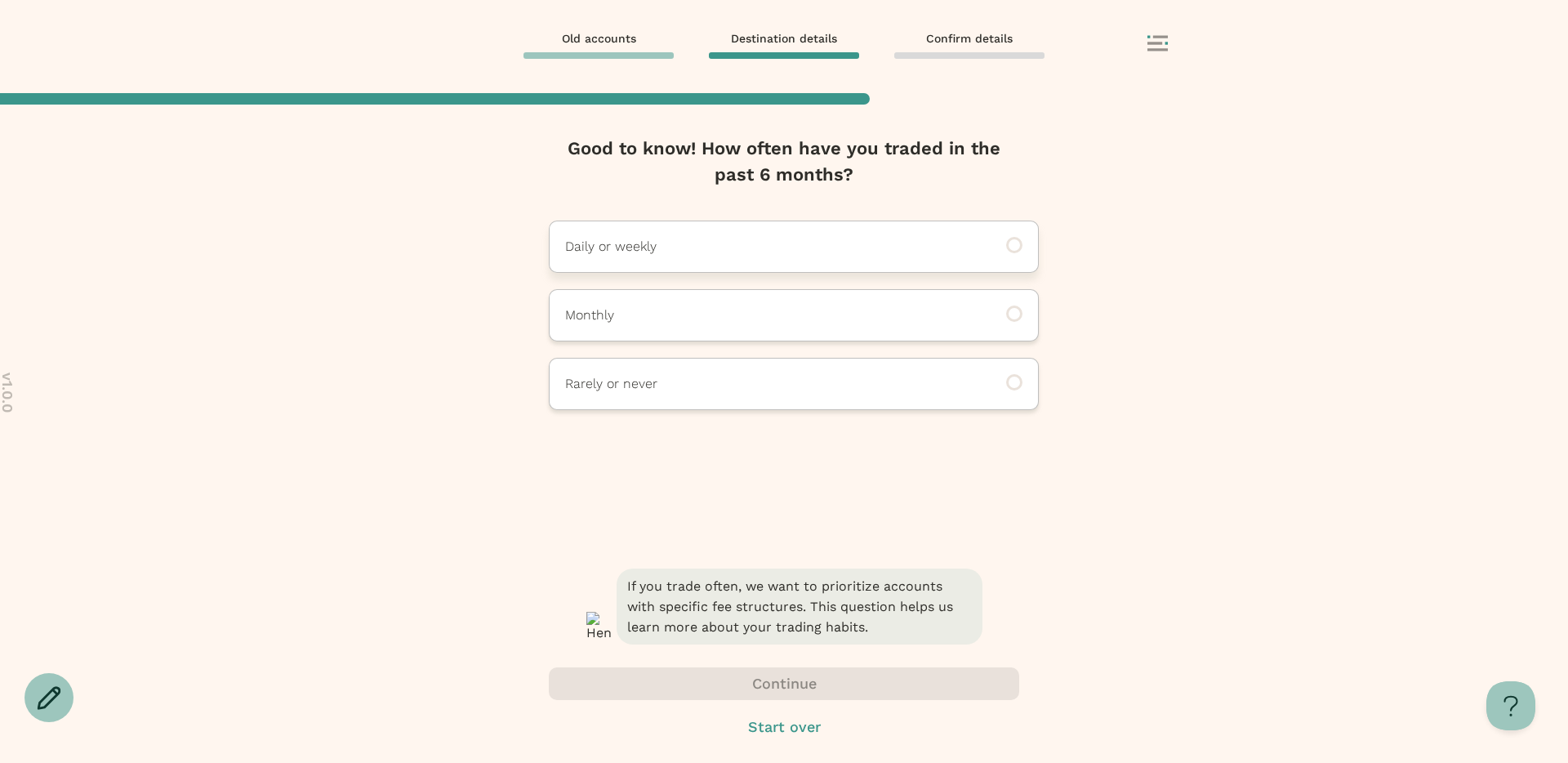
click at [711, 256] on div "Daily or weekly" at bounding box center [794, 246] width 490 height 52
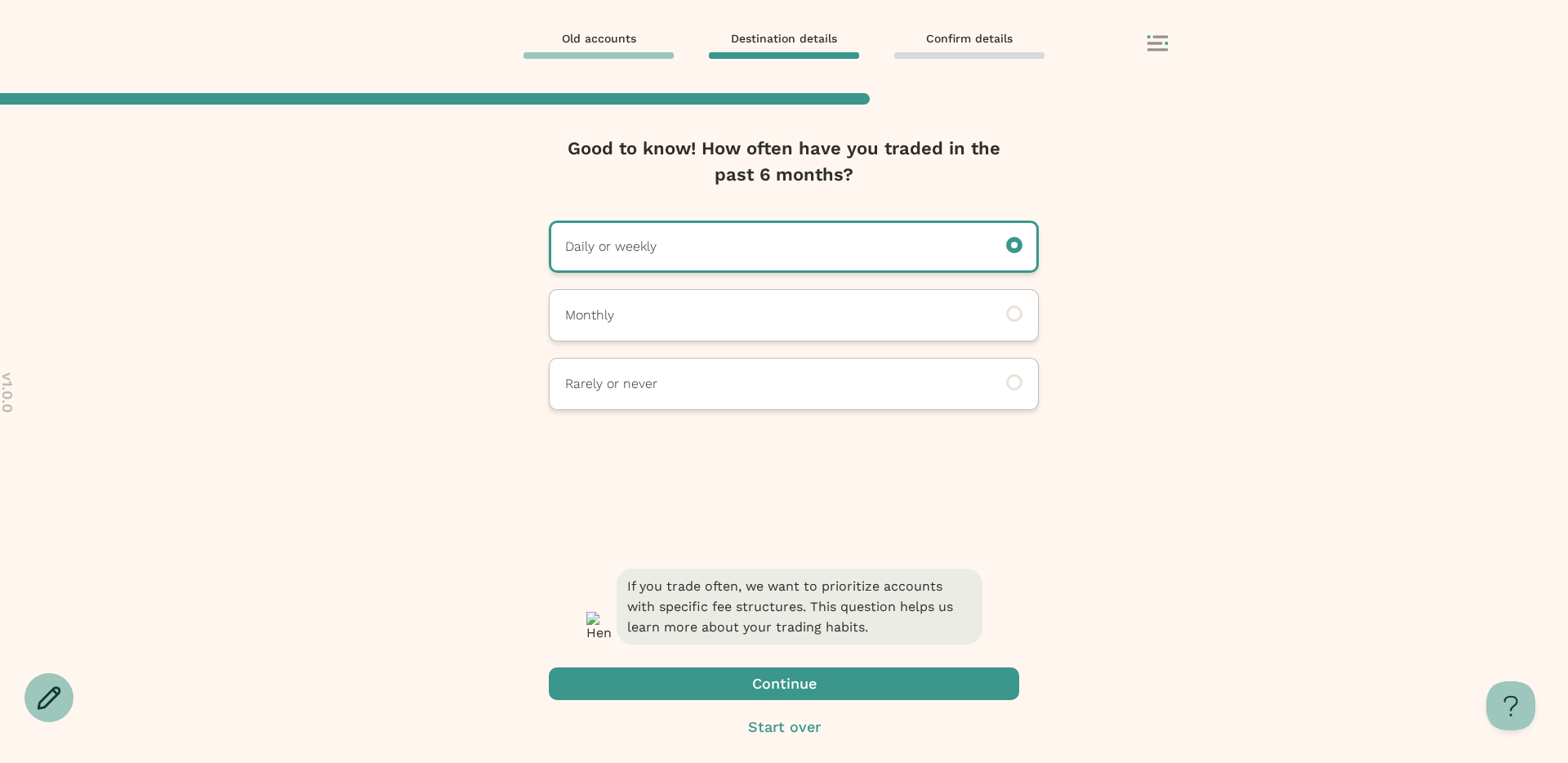
click at [712, 691] on span "button" at bounding box center [784, 684] width 470 height 33
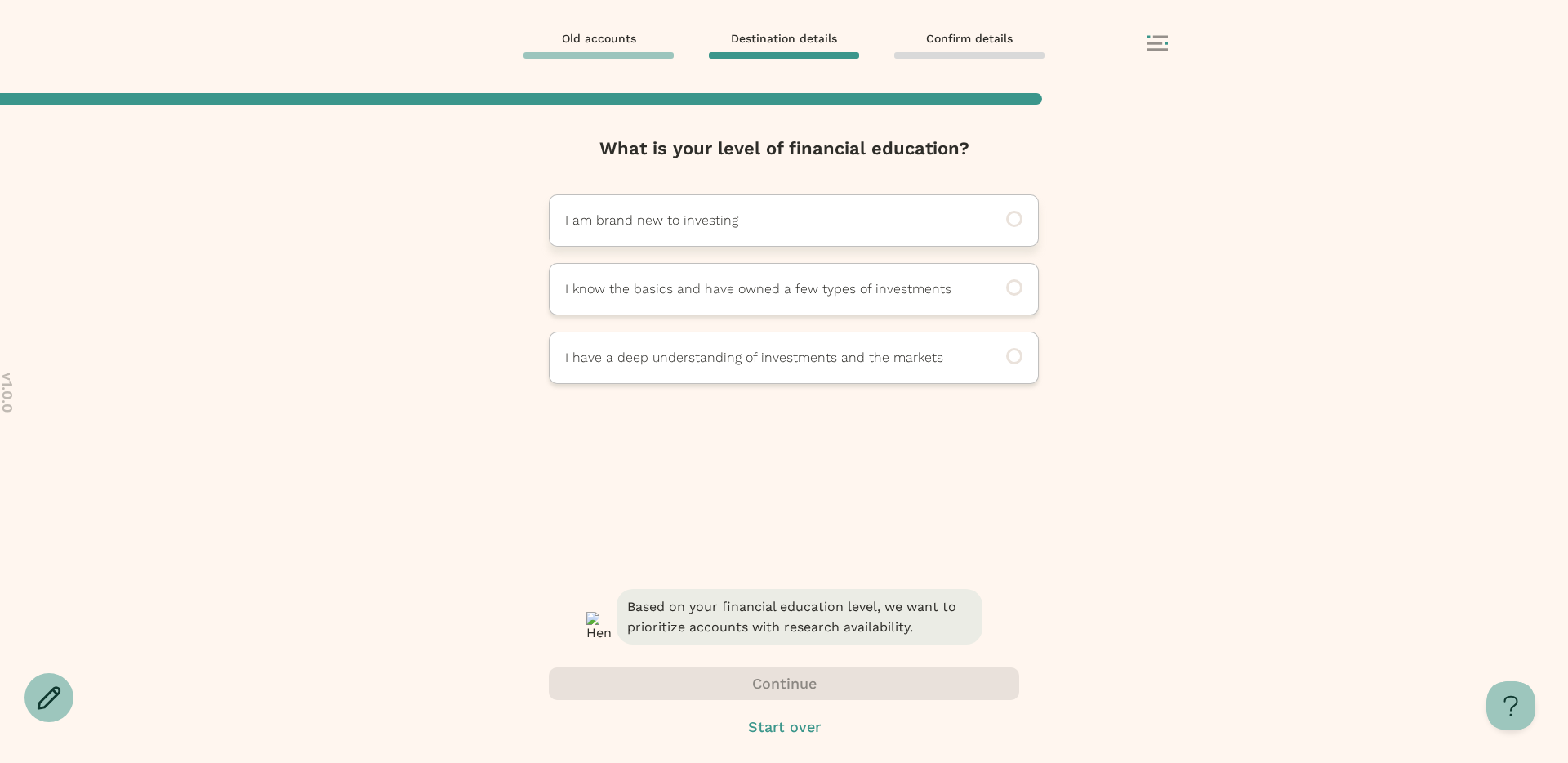
click at [714, 242] on div "I am brand new to investing" at bounding box center [794, 220] width 490 height 52
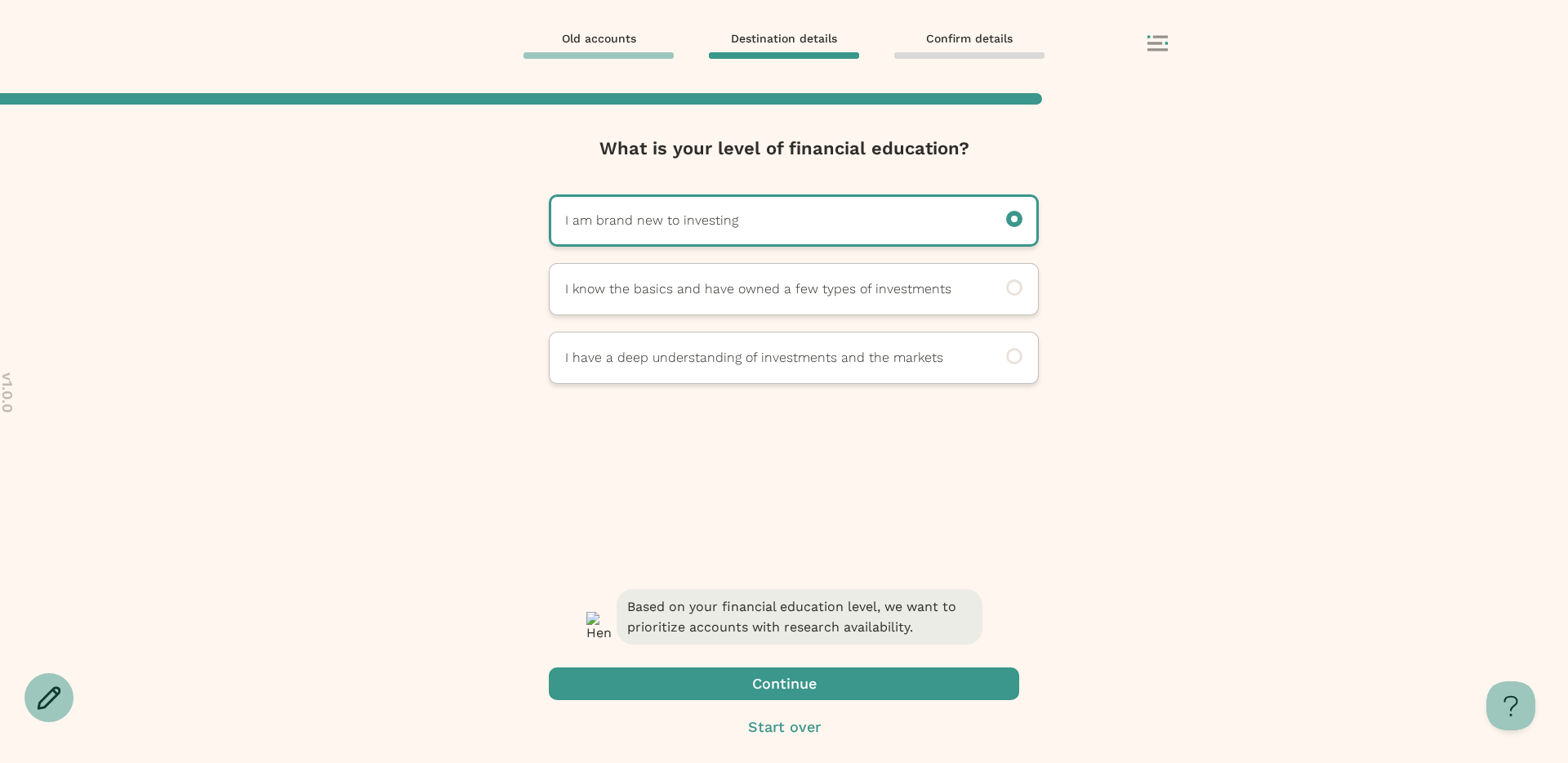
click at [731, 694] on span "button" at bounding box center [784, 684] width 470 height 33
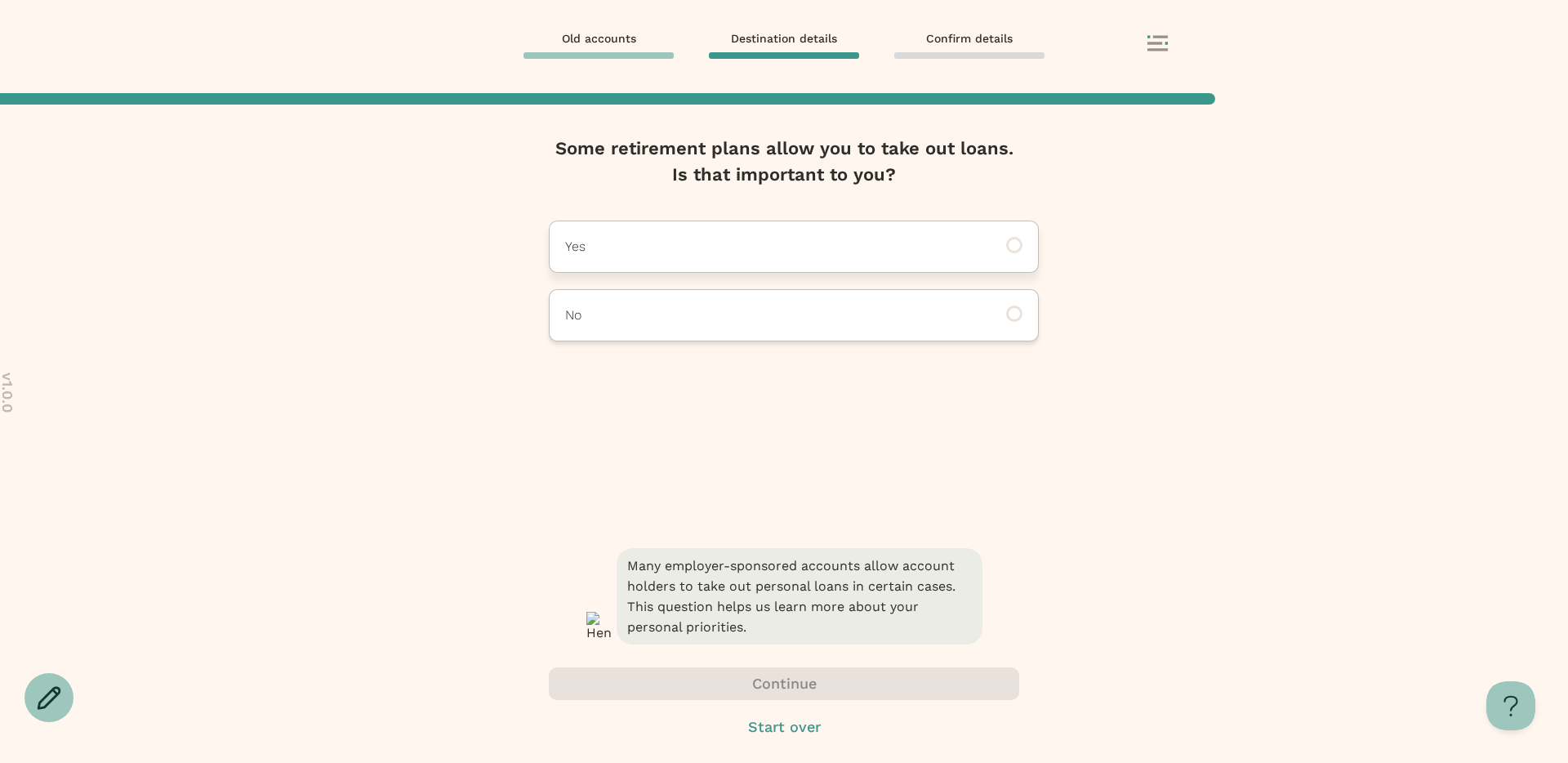
click at [724, 252] on p "Yes" at bounding box center [772, 247] width 412 height 19
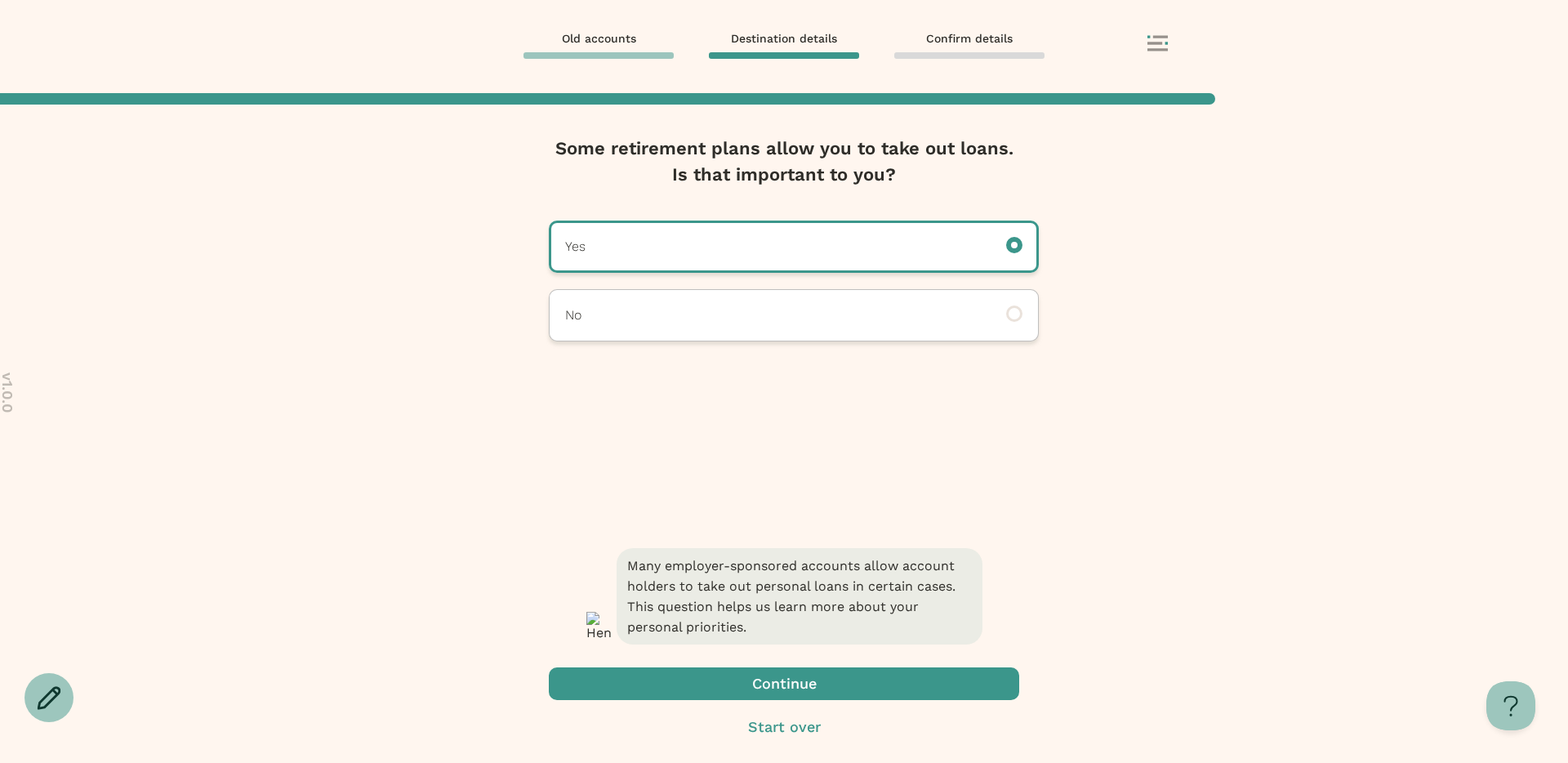
click at [709, 693] on span "button" at bounding box center [784, 684] width 470 height 33
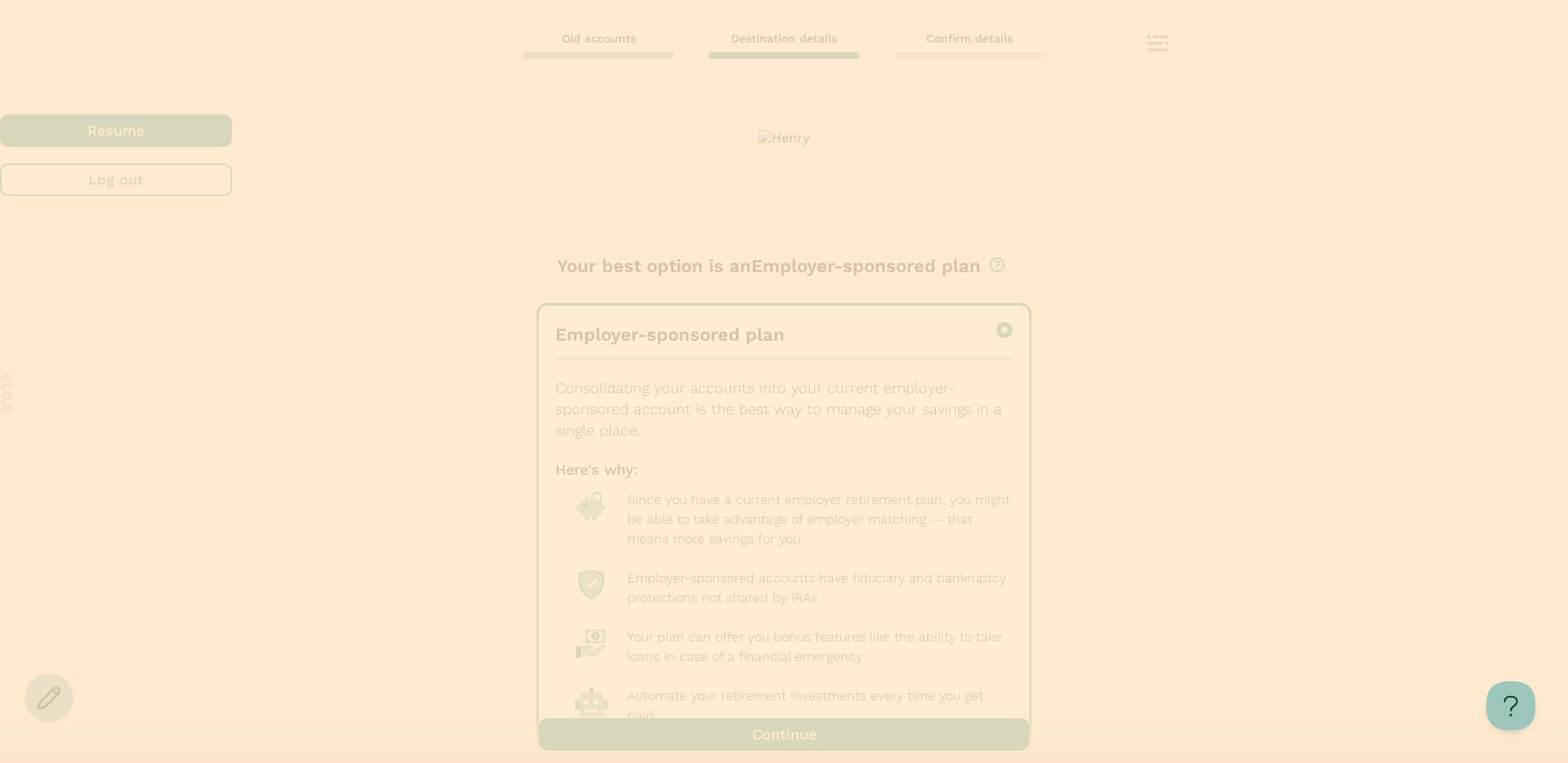
click at [232, 196] on span "button" at bounding box center [115, 179] width 232 height 33
